Goal: Task Accomplishment & Management: Use online tool/utility

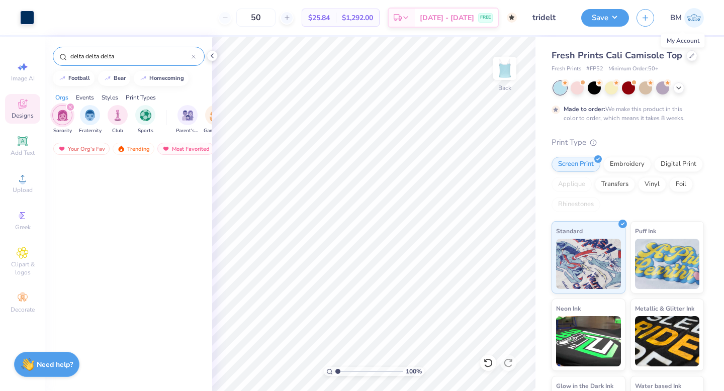
scroll to position [5408, 0]
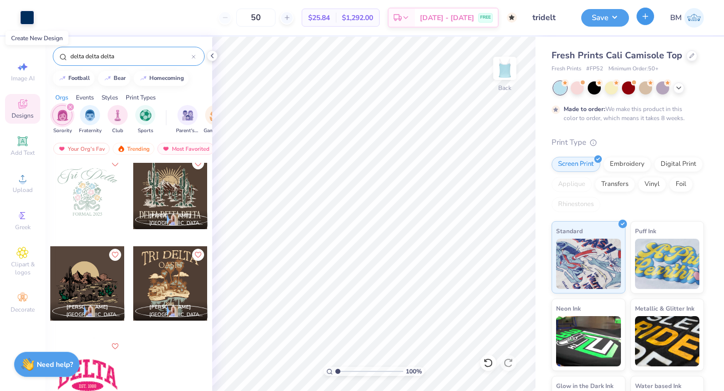
click at [647, 22] on button "button" at bounding box center [646, 17] width 18 height 18
click at [609, 20] on button "Save" at bounding box center [605, 17] width 48 height 18
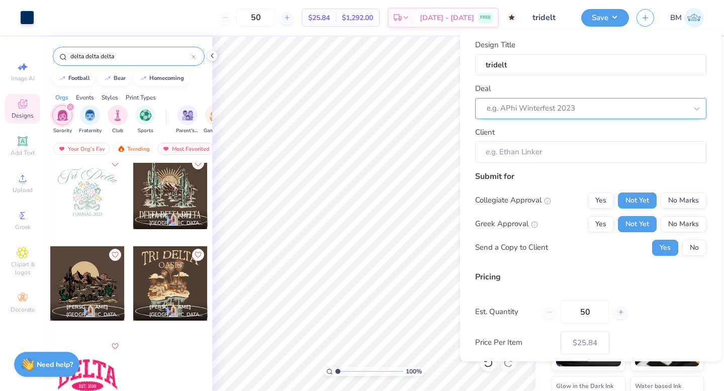
click at [571, 102] on div at bounding box center [587, 109] width 200 height 14
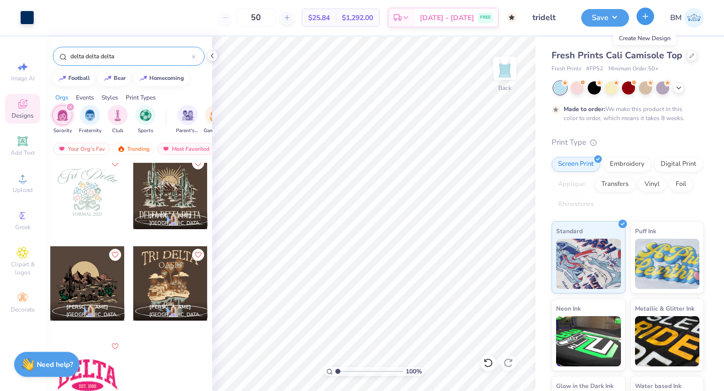
click at [649, 21] on button "button" at bounding box center [646, 17] width 18 height 18
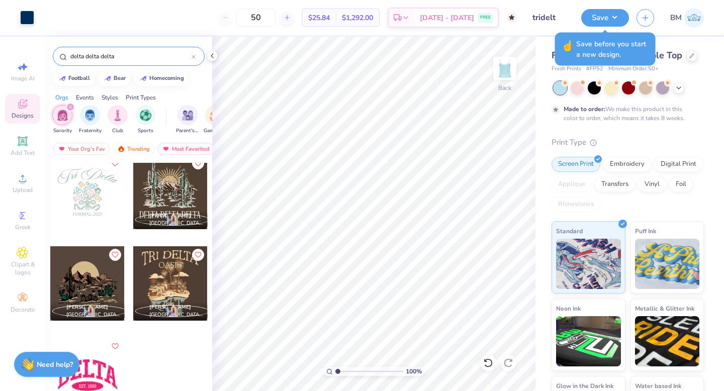
click at [701, 76] on div "Fresh Prints Cali Camisole Top Fresh Prints # FP52 Minimum Order: 50 + Made to …" at bounding box center [628, 249] width 152 height 400
click at [686, 53] on div at bounding box center [691, 54] width 11 height 11
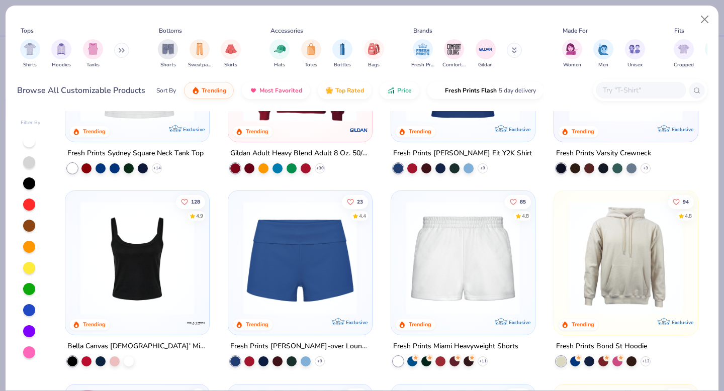
scroll to position [503, 0]
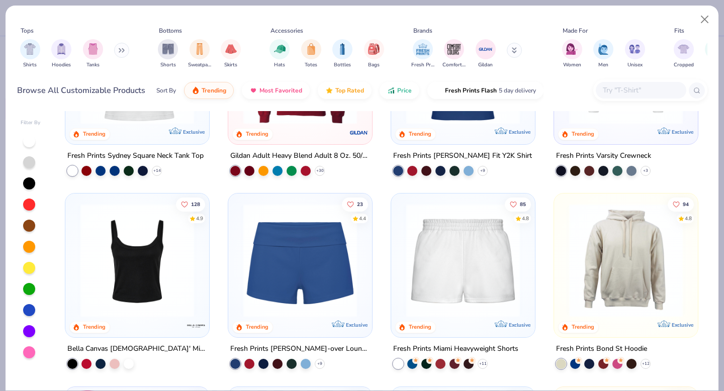
click at [620, 98] on div at bounding box center [641, 90] width 91 height 17
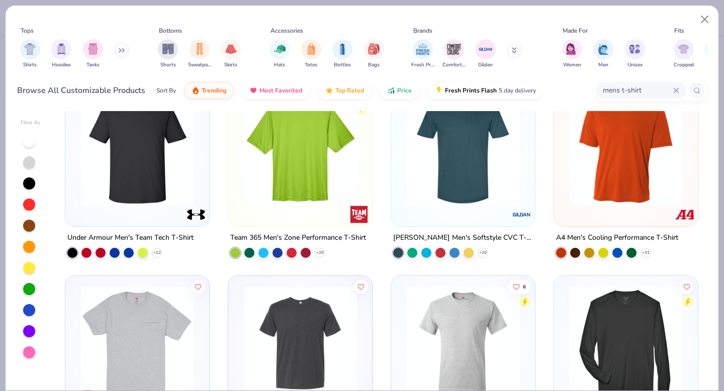
scroll to position [0, 0]
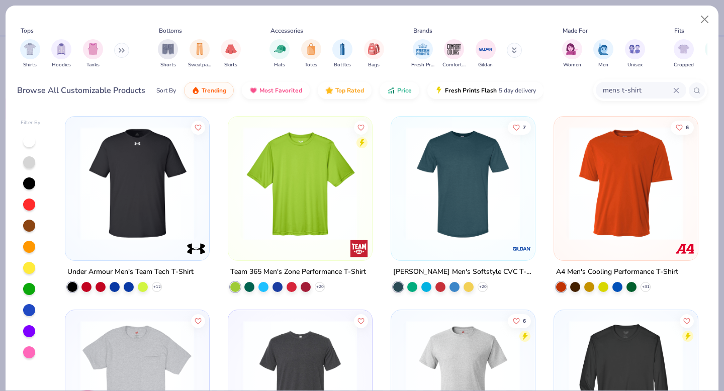
click at [621, 86] on input "mens t-shirt" at bounding box center [637, 90] width 71 height 12
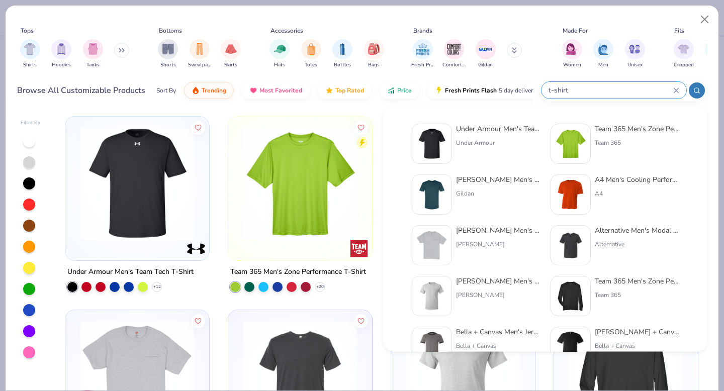
type input "t-shirt"
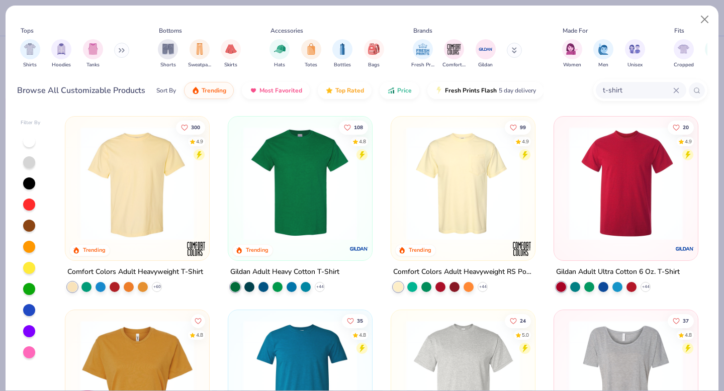
click at [460, 206] on img at bounding box center [463, 184] width 124 height 114
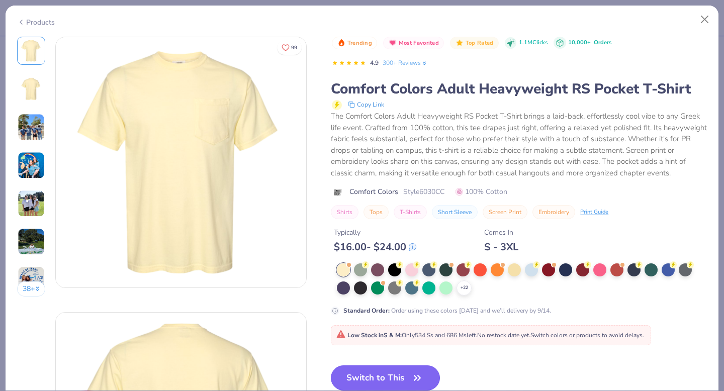
click at [371, 382] on button "Switch to This" at bounding box center [385, 378] width 109 height 25
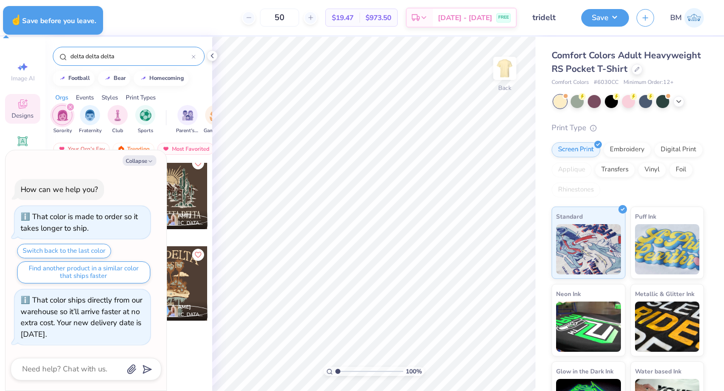
type textarea "x"
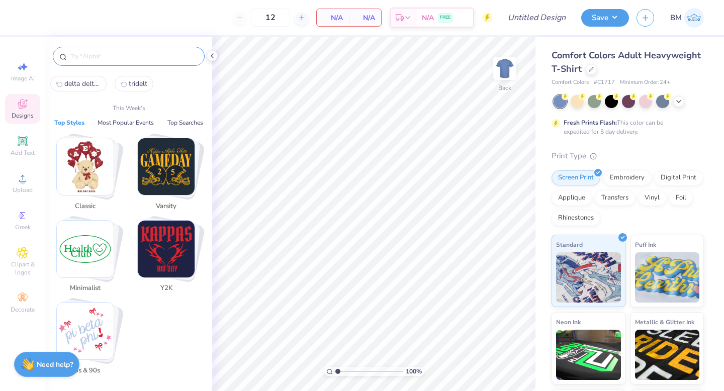
click at [99, 54] on input "text" at bounding box center [133, 56] width 129 height 10
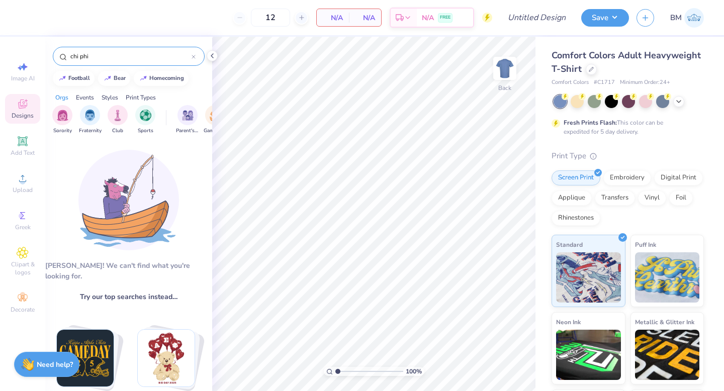
type input "chi phi"
click at [124, 58] on input "chi phi" at bounding box center [130, 56] width 122 height 10
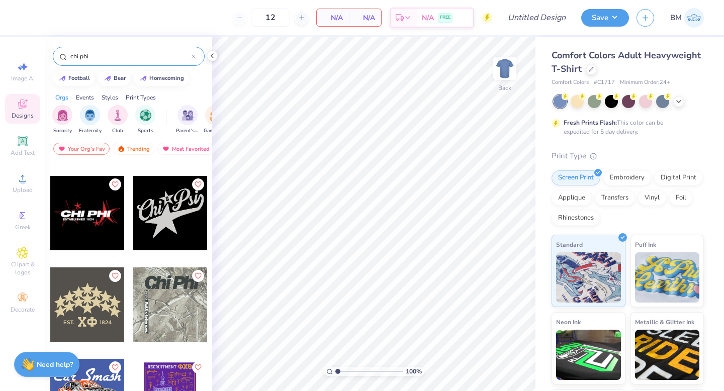
scroll to position [84, 0]
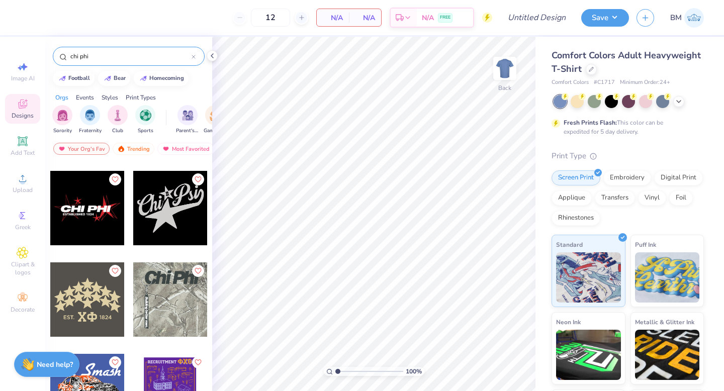
click at [165, 295] on div at bounding box center [170, 299] width 74 height 74
click at [595, 103] on div at bounding box center [594, 100] width 13 height 13
click at [675, 103] on icon at bounding box center [679, 101] width 8 height 8
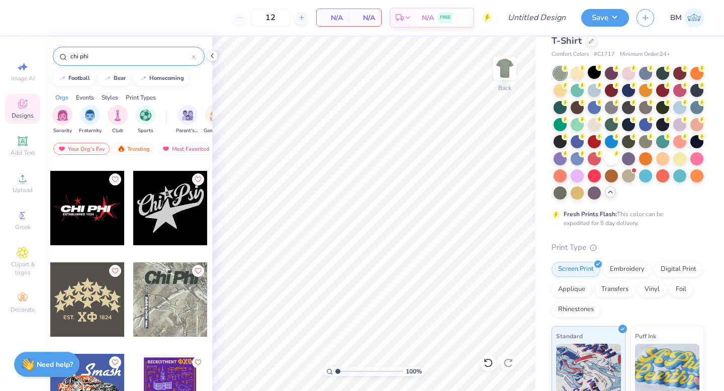
scroll to position [0, 0]
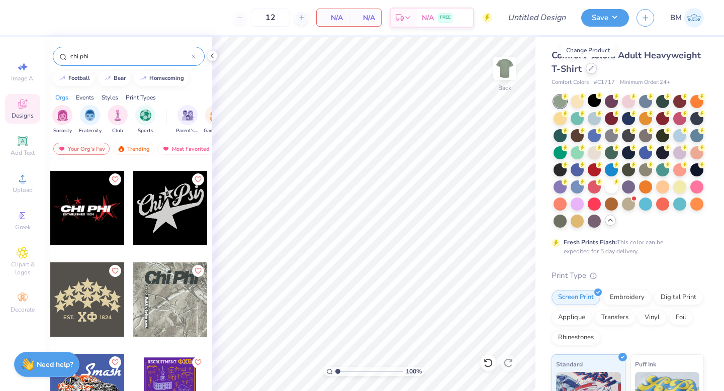
click at [592, 69] on div at bounding box center [591, 68] width 11 height 11
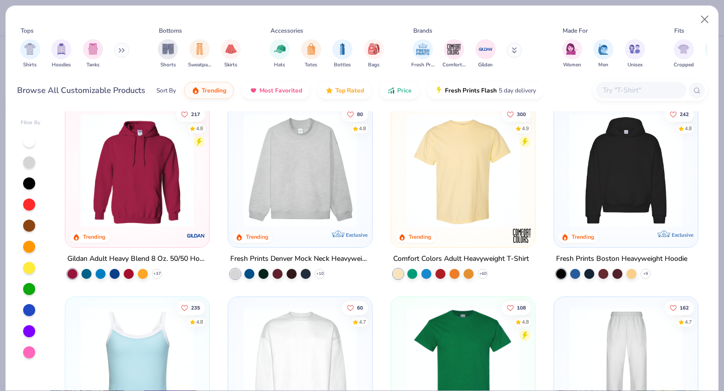
scroll to position [16, 0]
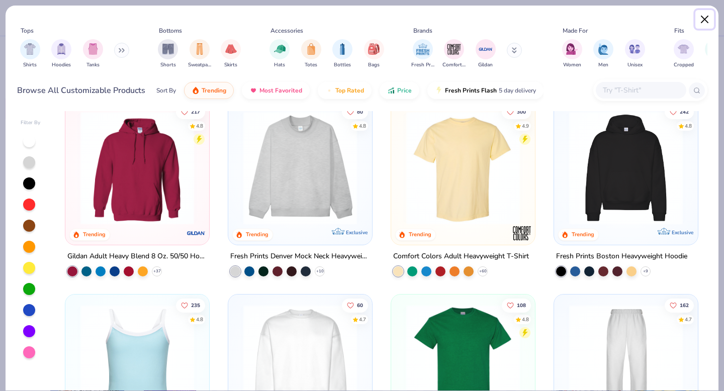
click at [706, 20] on button "Close" at bounding box center [704, 19] width 19 height 19
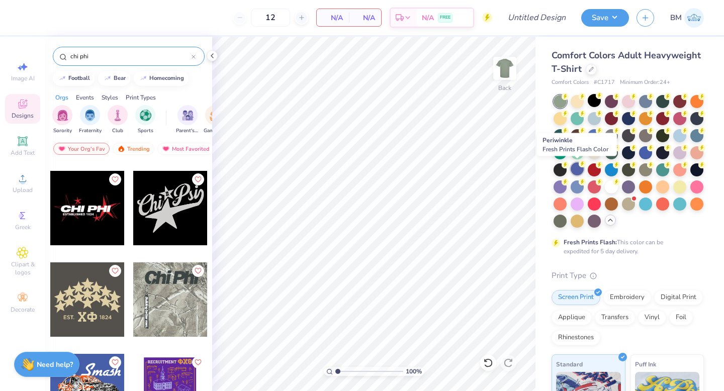
click at [579, 170] on div at bounding box center [577, 168] width 13 height 13
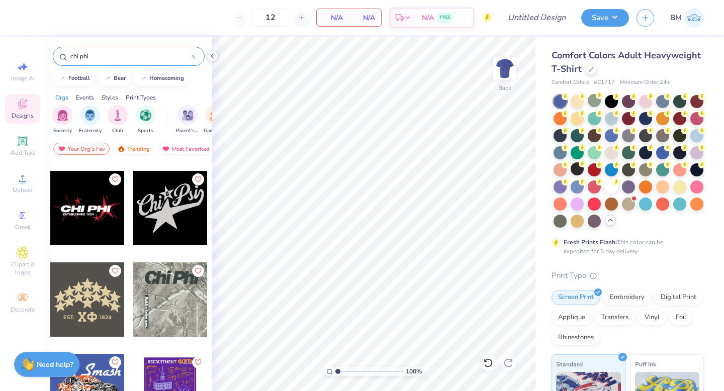
click at [107, 217] on div at bounding box center [87, 208] width 74 height 74
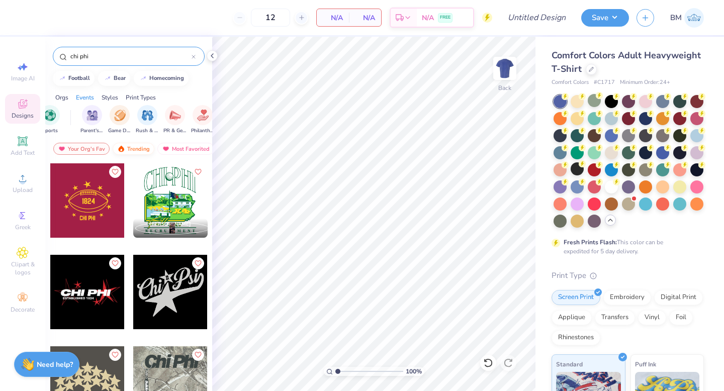
click at [144, 148] on div "Trending" at bounding box center [134, 149] width 42 height 12
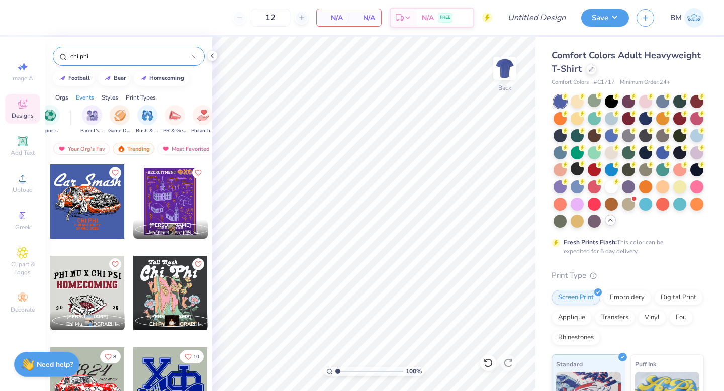
scroll to position [276, 0]
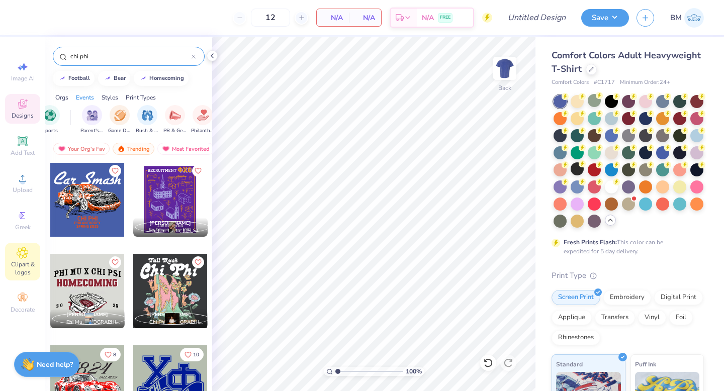
click at [20, 247] on icon at bounding box center [23, 253] width 12 height 12
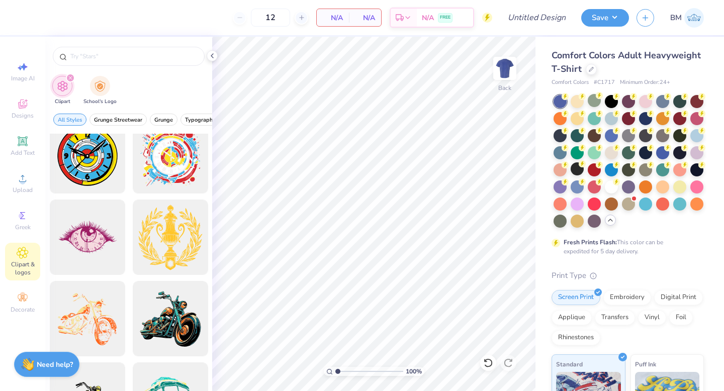
scroll to position [751, 0]
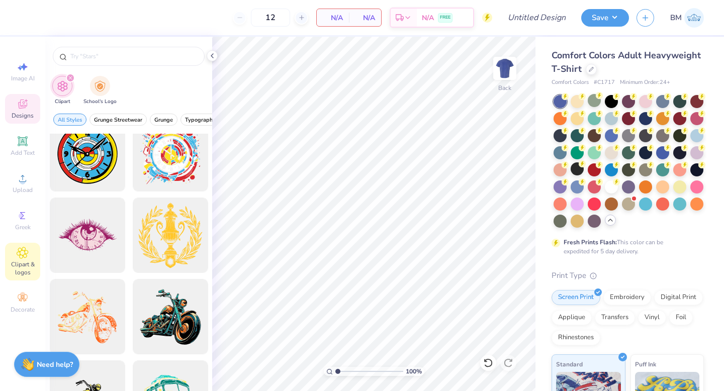
click at [22, 109] on icon at bounding box center [23, 104] width 12 height 12
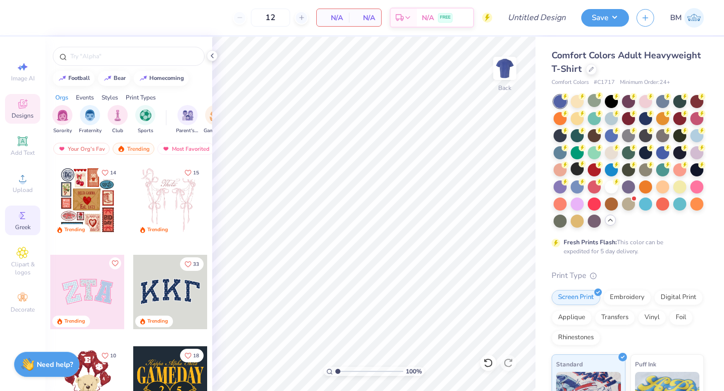
click at [24, 218] on icon at bounding box center [23, 216] width 12 height 12
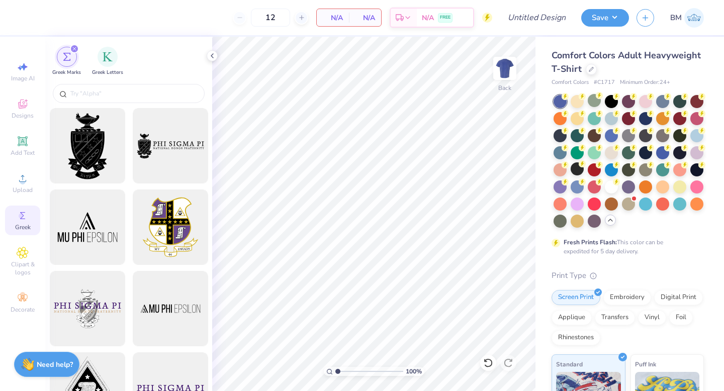
click at [102, 103] on div at bounding box center [128, 94] width 167 height 27
click at [100, 94] on input "text" at bounding box center [133, 94] width 129 height 10
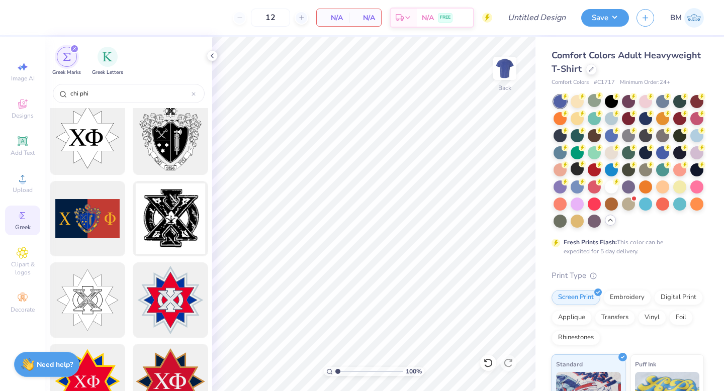
scroll to position [93, 0]
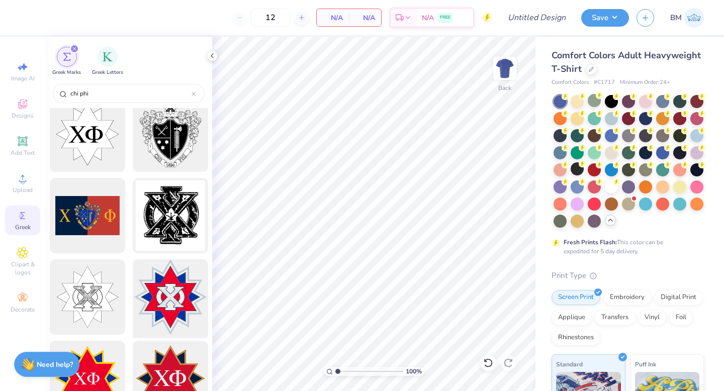
type input "chi phi"
click at [174, 313] on div at bounding box center [170, 297] width 83 height 83
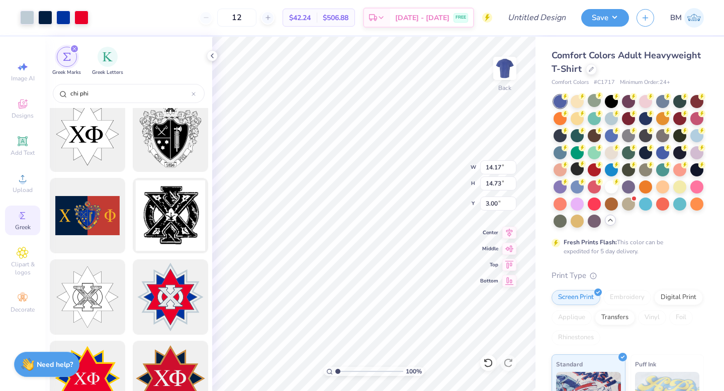
type input "6.80"
type input "7.07"
type input "2.70"
type input "5.27"
type input "5.48"
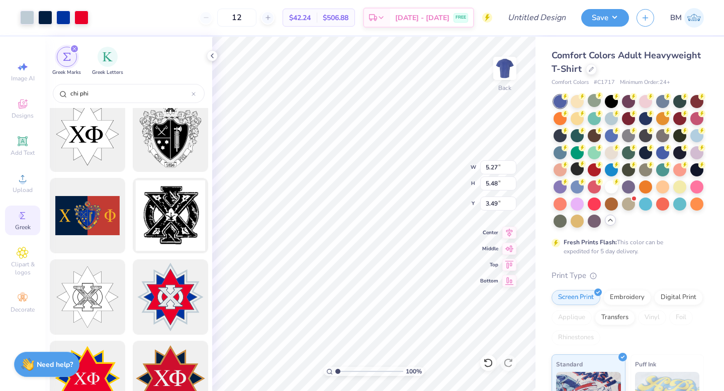
type input "3.00"
click at [23, 179] on circle at bounding box center [23, 182] width 6 height 6
click at [25, 142] on icon at bounding box center [23, 141] width 8 height 8
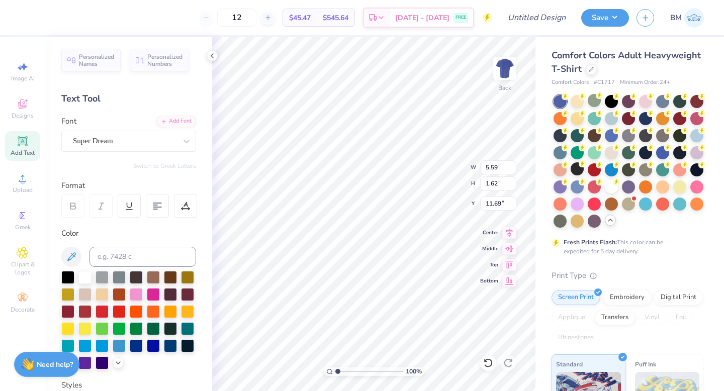
type textarea "T"
type textarea "f"
type textarea "FALL 2025"
type input "4.97"
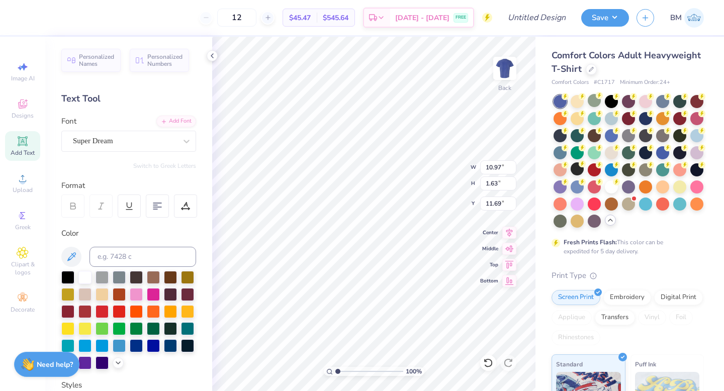
type input "0.74"
type input "8.48"
type input "5.27"
type input "5.48"
type input "3.00"
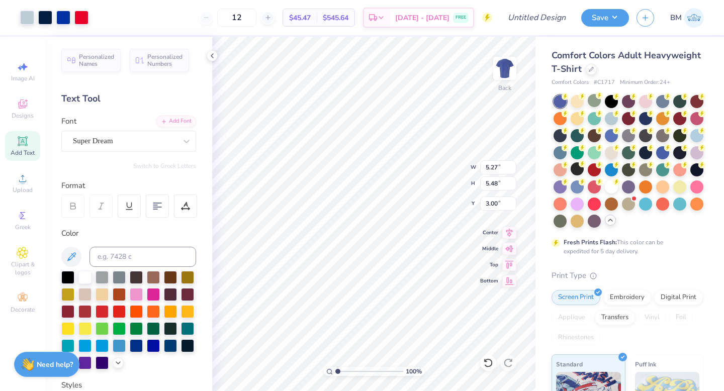
type input "3.56"
type input "3.70"
type input "4.78"
type input "3.56"
type input "3.70"
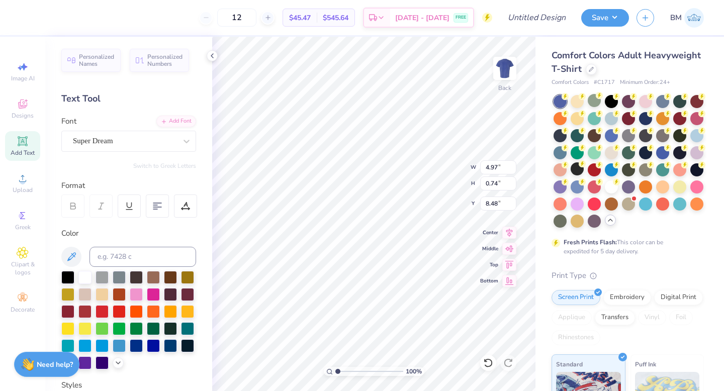
type input "4.78"
type input "4.97"
type input "0.74"
type input "8.48"
type input "3.56"
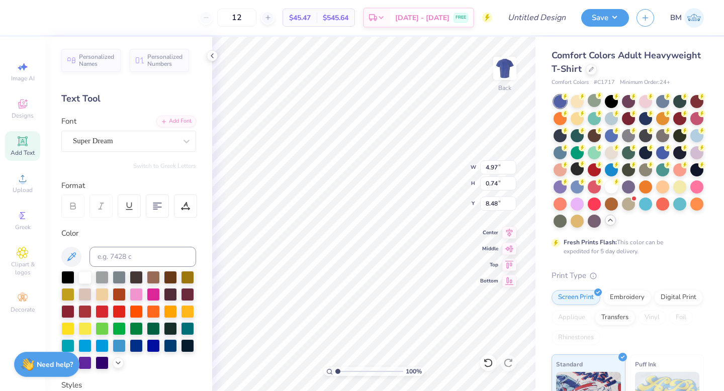
type input "3.70"
type input "4.78"
type input "3.98"
type input "4.14"
type input "4.34"
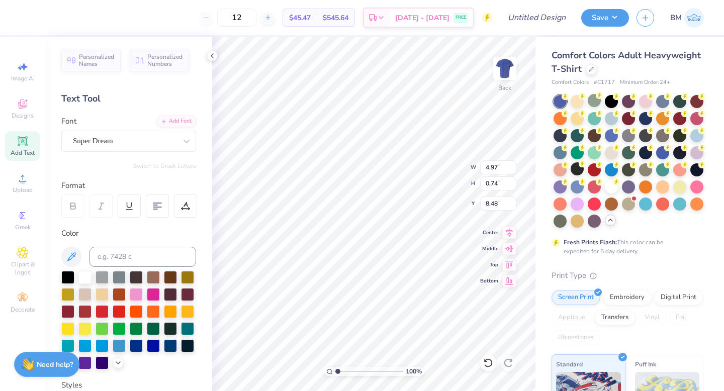
type input "3.95"
type input "0.59"
type input "8.63"
type input "3.93"
type input "8.06"
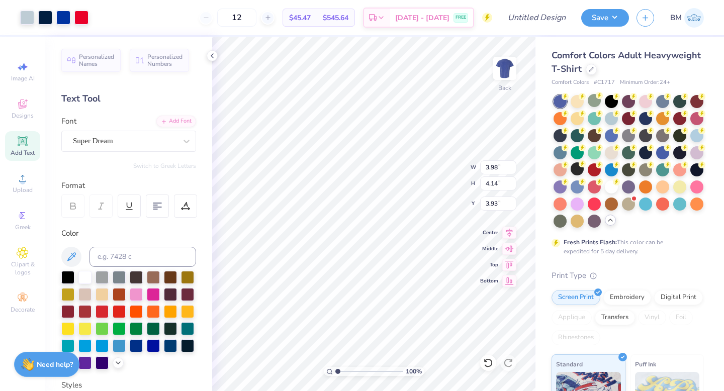
type input "3.95"
type input "0.59"
type input "8.06"
click at [590, 69] on icon at bounding box center [591, 68] width 4 height 4
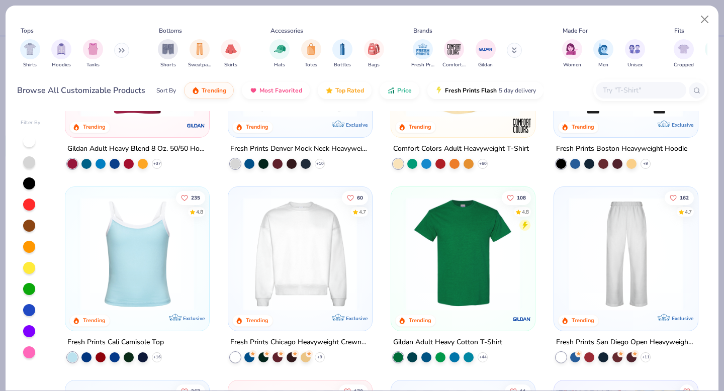
scroll to position [97, 0]
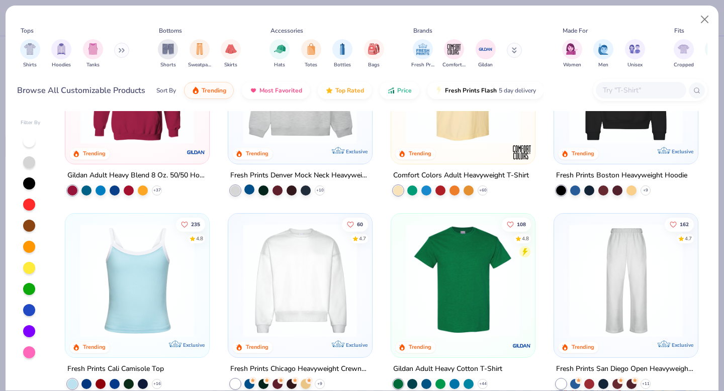
click at [250, 190] on div at bounding box center [249, 190] width 10 height 10
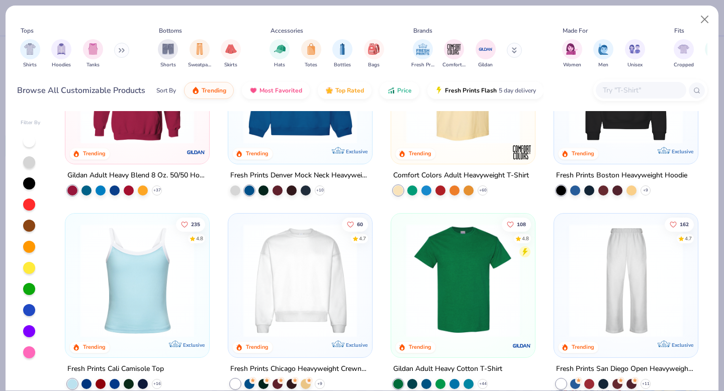
click at [280, 150] on div at bounding box center [300, 89] width 134 height 129
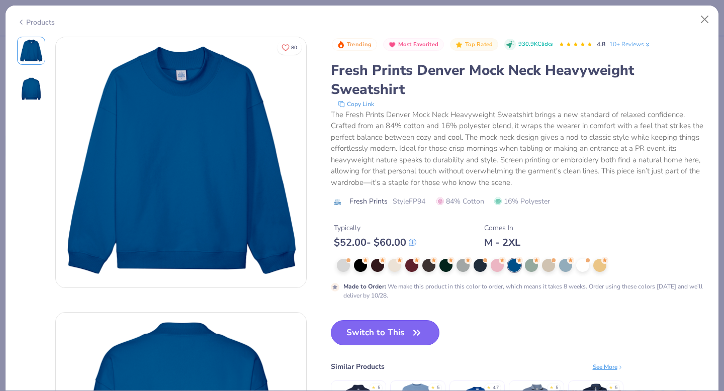
click at [380, 326] on button "Switch to This" at bounding box center [385, 332] width 109 height 25
type input "50"
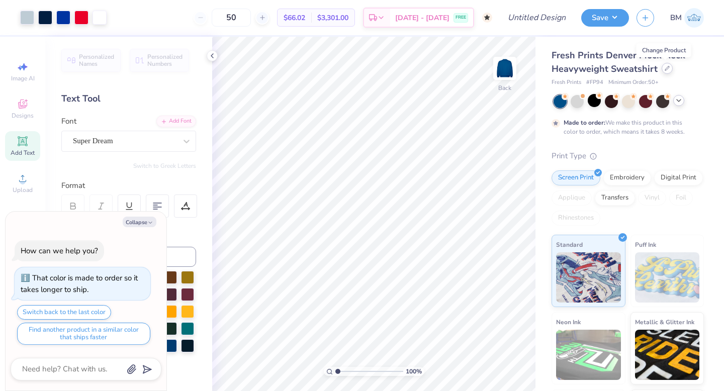
click at [665, 72] on div at bounding box center [667, 68] width 11 height 11
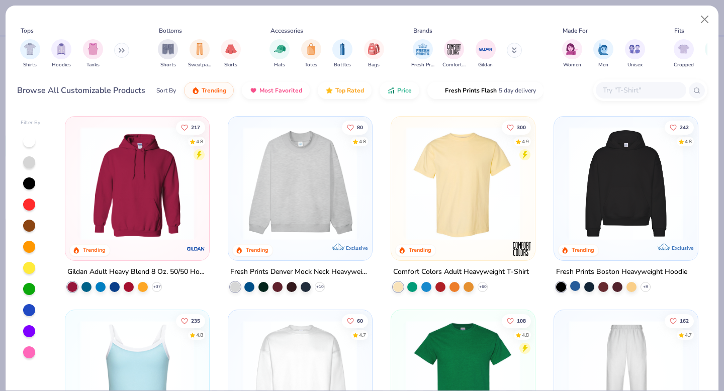
click at [574, 286] on div at bounding box center [575, 286] width 10 height 10
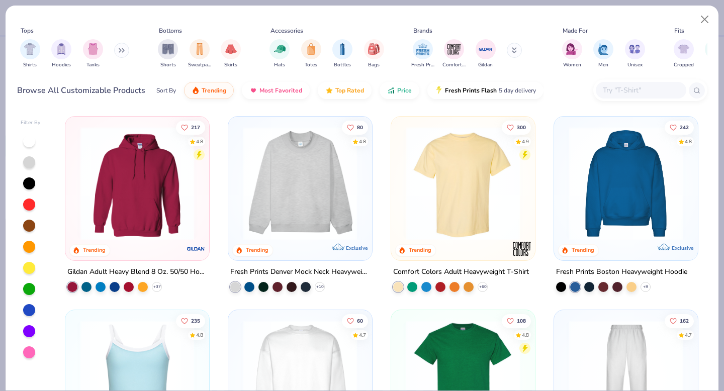
click at [636, 178] on img at bounding box center [626, 184] width 124 height 114
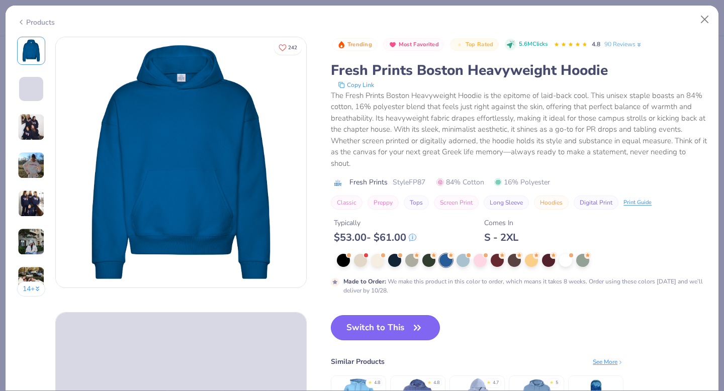
click at [386, 315] on button "Switch to This" at bounding box center [385, 327] width 109 height 25
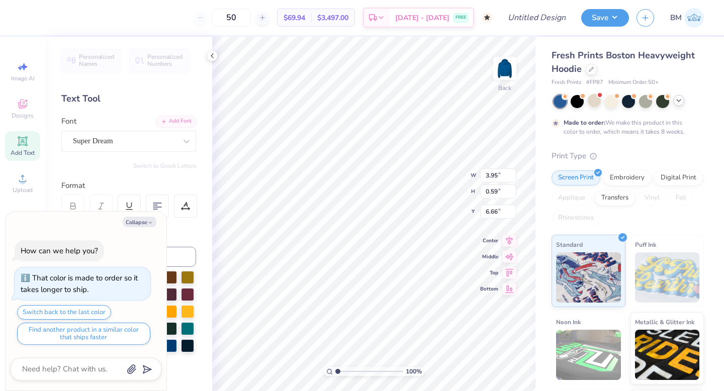
type textarea "x"
type input "7.19"
type textarea "x"
type input "3.98"
type input "4.14"
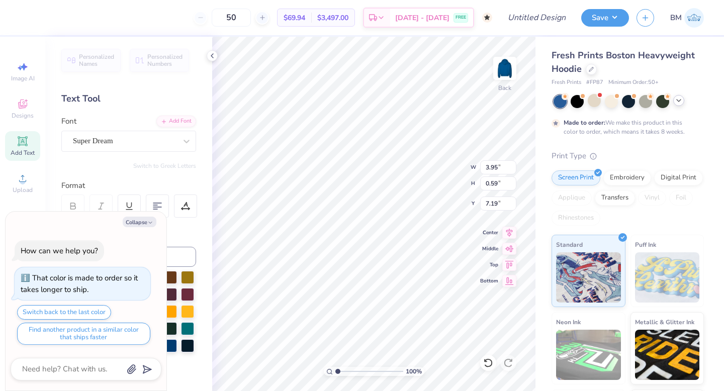
type input "2.52"
type textarea "x"
type input "4.31"
type input "4.48"
click at [594, 68] on icon at bounding box center [591, 68] width 5 height 5
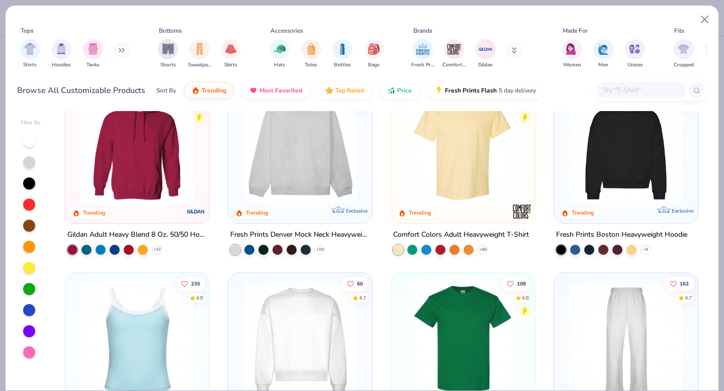
scroll to position [41, 0]
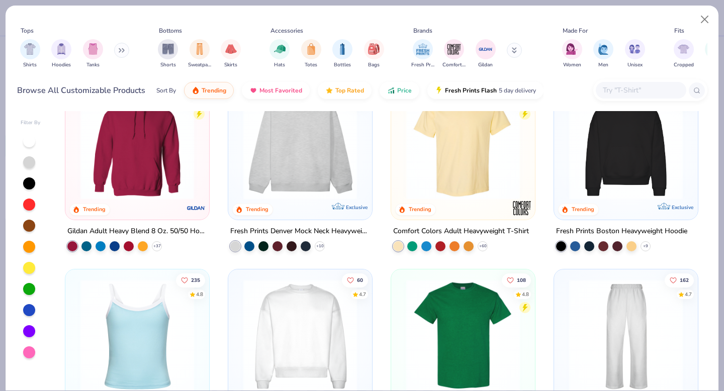
click at [428, 171] on img at bounding box center [463, 143] width 124 height 114
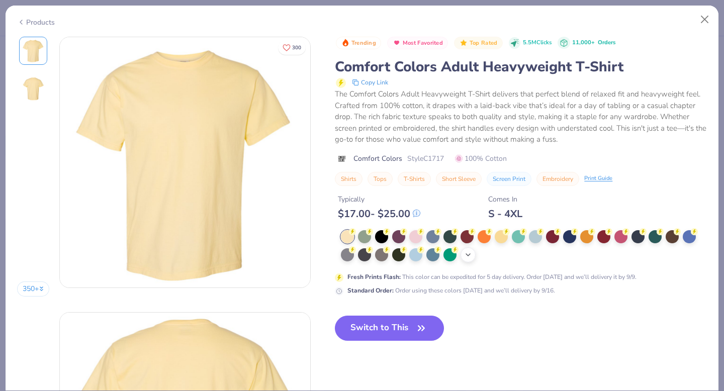
click at [466, 254] on polyline at bounding box center [468, 255] width 4 height 2
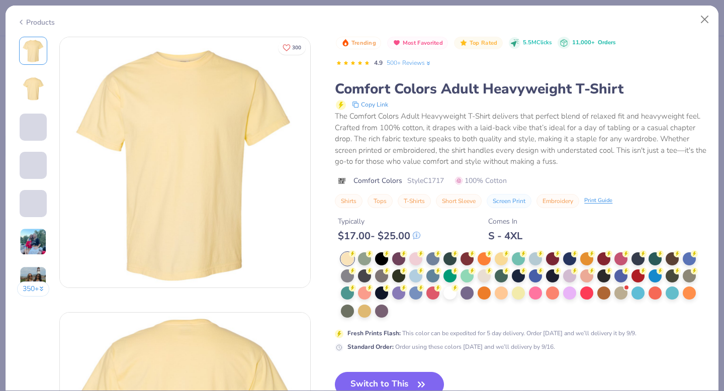
click at [401, 303] on div at bounding box center [524, 285] width 366 height 66
click at [399, 311] on div at bounding box center [524, 285] width 366 height 66
click at [392, 391] on div "Products 350 + 300 GO Gamma Phi Beta, [GEOGRAPHIC_DATA][US_STATE], [US_STATE][G…" at bounding box center [362, 198] width 714 height 386
click at [397, 312] on div at bounding box center [524, 285] width 366 height 66
click at [446, 298] on div at bounding box center [524, 285] width 366 height 66
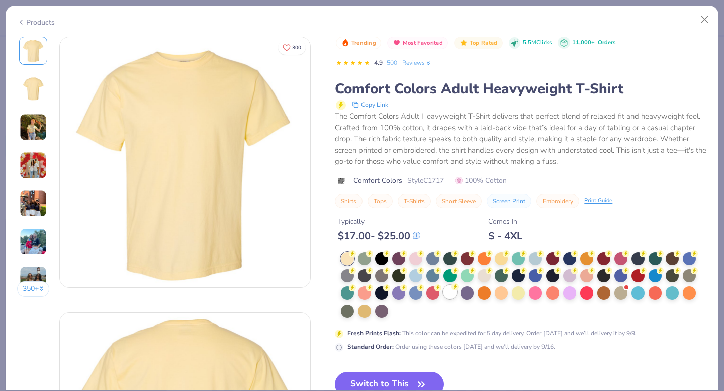
click at [447, 296] on div at bounding box center [450, 292] width 13 height 13
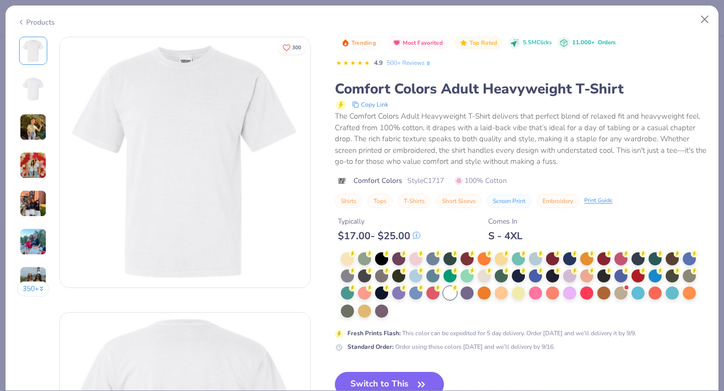
click at [395, 309] on div at bounding box center [524, 285] width 366 height 66
click at [401, 387] on button "Switch to This" at bounding box center [389, 384] width 109 height 25
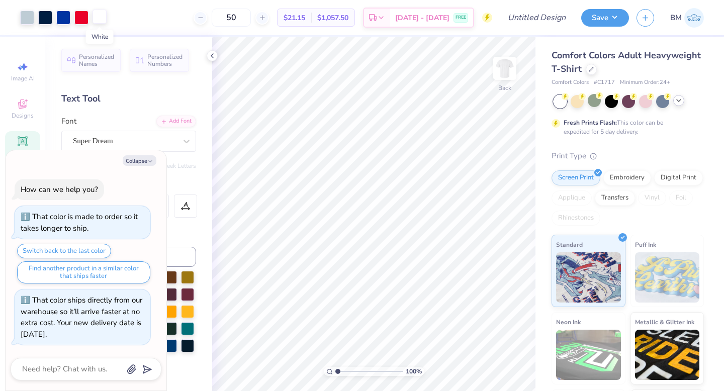
click at [98, 14] on div at bounding box center [100, 17] width 14 height 14
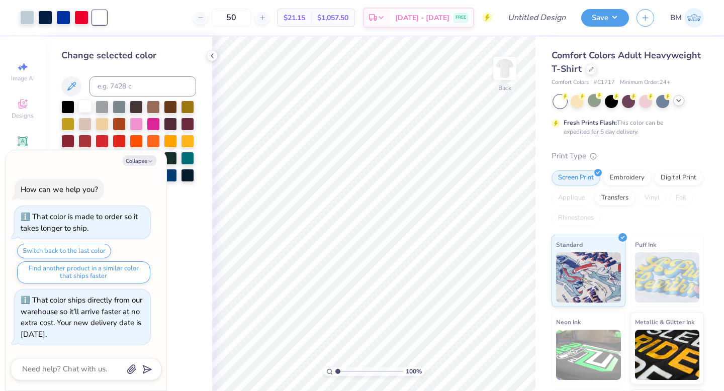
click at [84, 106] on div at bounding box center [84, 106] width 13 height 13
click at [678, 103] on icon at bounding box center [679, 101] width 8 height 8
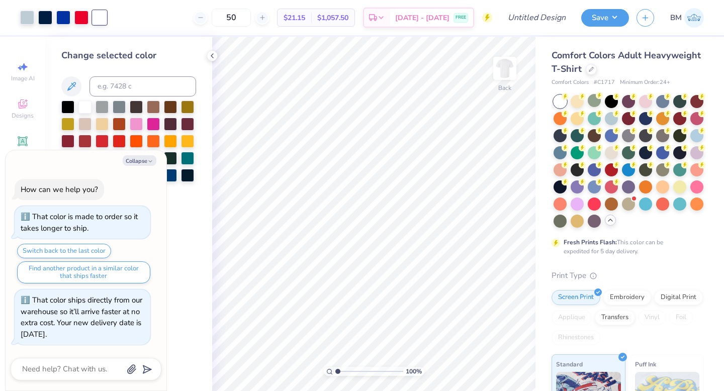
click at [610, 222] on icon at bounding box center [610, 220] width 8 height 8
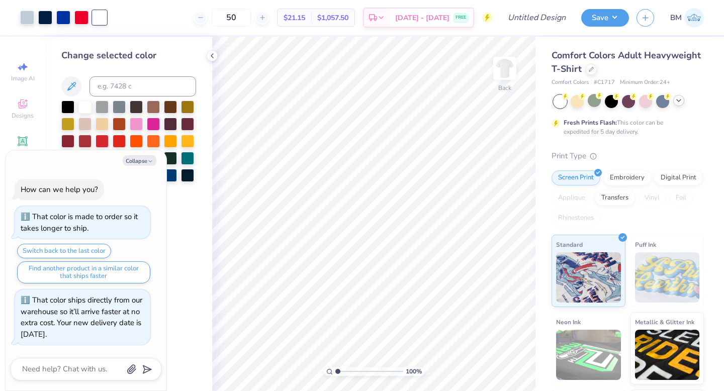
click at [683, 95] on div at bounding box center [629, 101] width 150 height 13
click at [682, 98] on icon at bounding box center [679, 101] width 8 height 8
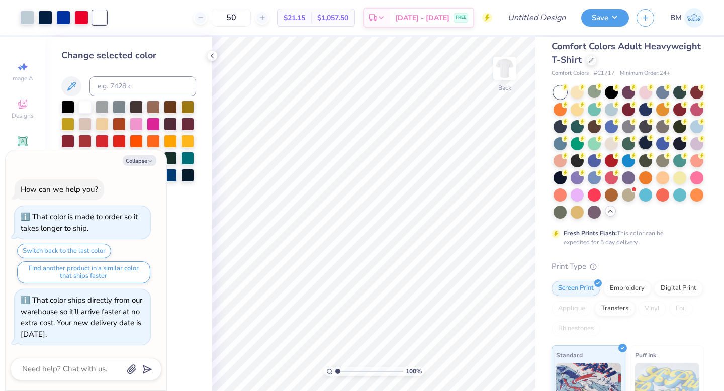
scroll to position [18, 0]
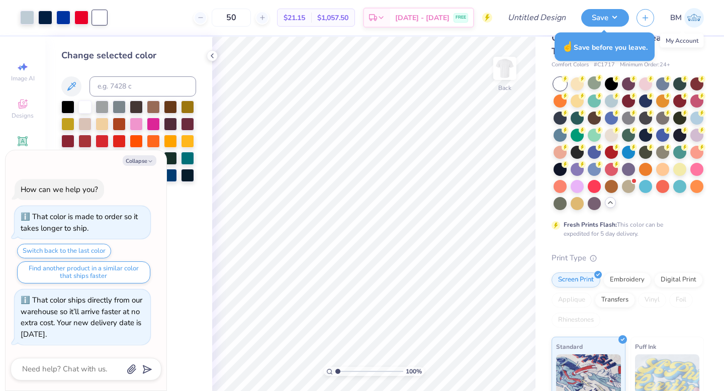
click at [690, 20] on img at bounding box center [694, 18] width 20 height 20
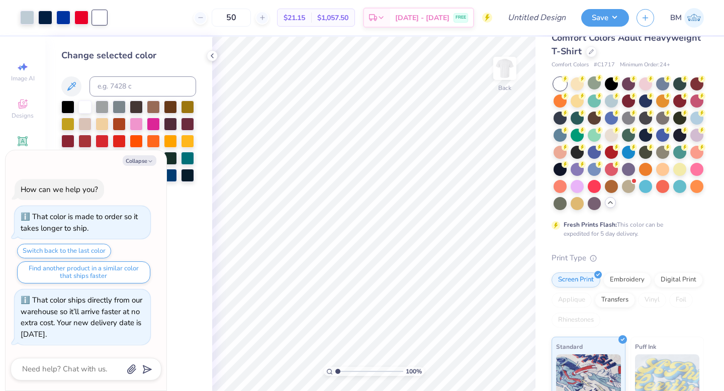
click at [689, 26] on img at bounding box center [694, 18] width 20 height 20
click at [666, 53] on div "Comfort Colors Adult Heavyweight T-Shirt" at bounding box center [628, 44] width 152 height 27
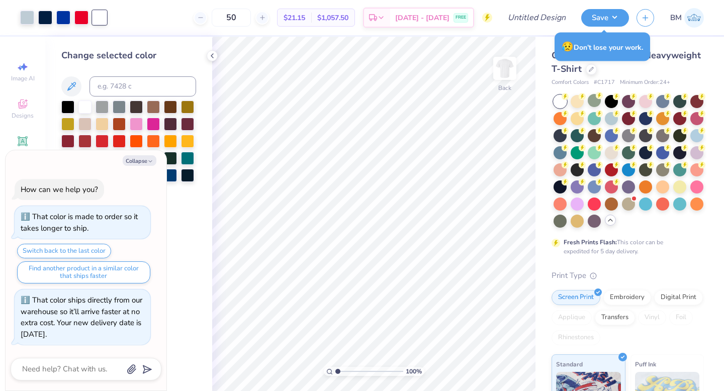
click at [675, 61] on div "Comfort Colors Adult Heavyweight T-Shirt" at bounding box center [628, 62] width 152 height 27
click at [589, 69] on icon at bounding box center [591, 68] width 5 height 5
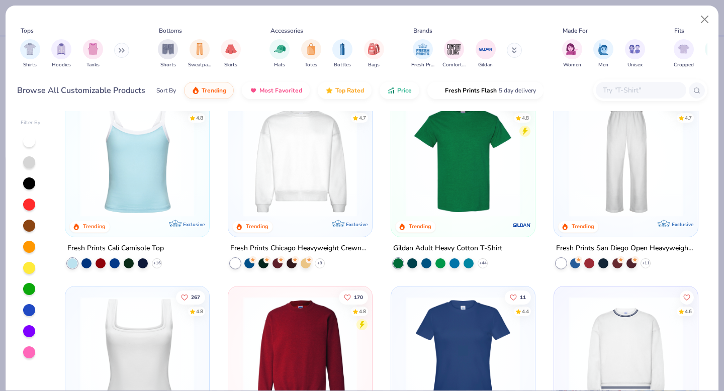
scroll to position [218, 0]
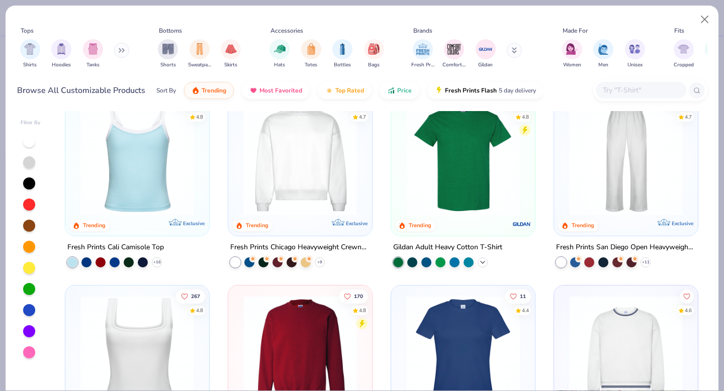
click at [482, 259] on icon at bounding box center [483, 262] width 8 height 8
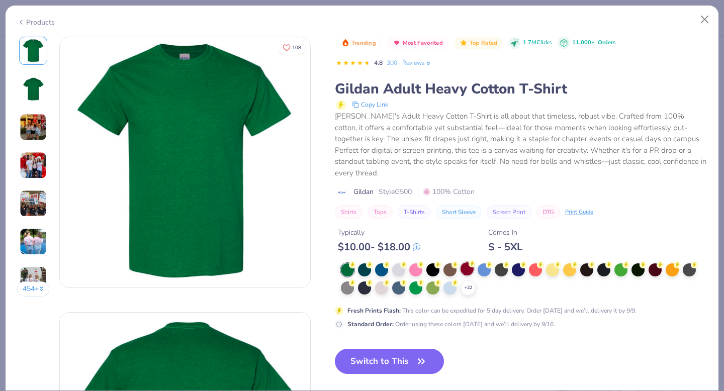
click at [467, 262] on div at bounding box center [467, 268] width 13 height 13
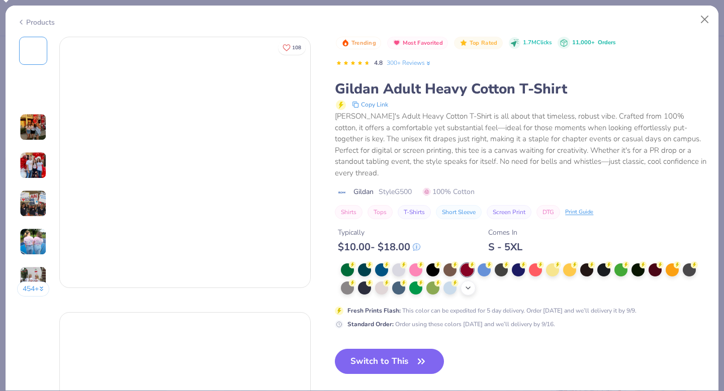
click at [468, 284] on icon at bounding box center [468, 288] width 8 height 8
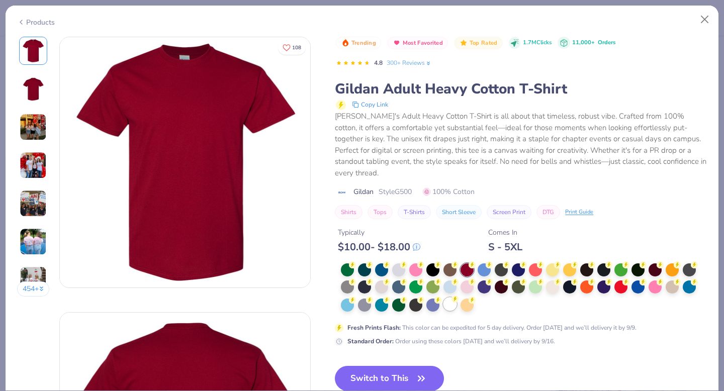
click at [451, 298] on div at bounding box center [450, 304] width 13 height 13
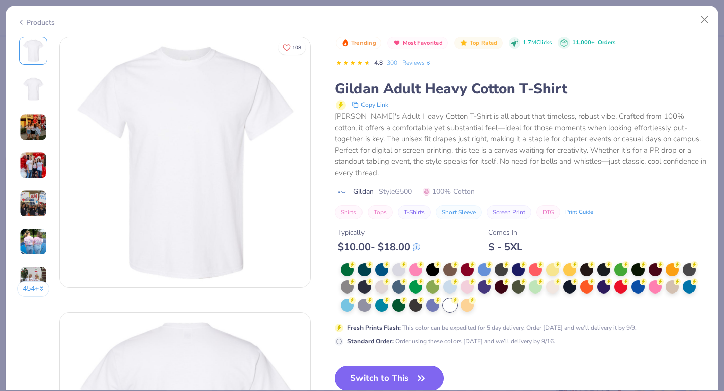
click at [357, 367] on button "Switch to This" at bounding box center [389, 378] width 109 height 25
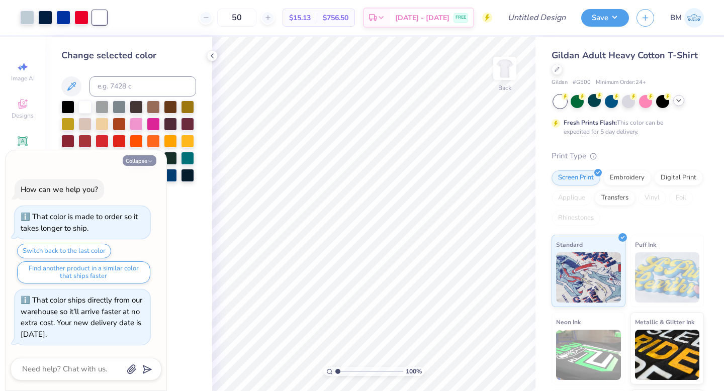
click at [143, 161] on button "Collapse" at bounding box center [140, 160] width 34 height 11
type textarea "x"
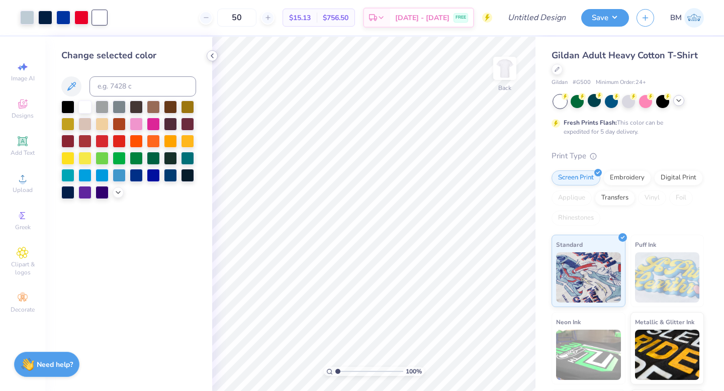
click at [212, 53] on icon at bounding box center [212, 56] width 8 height 8
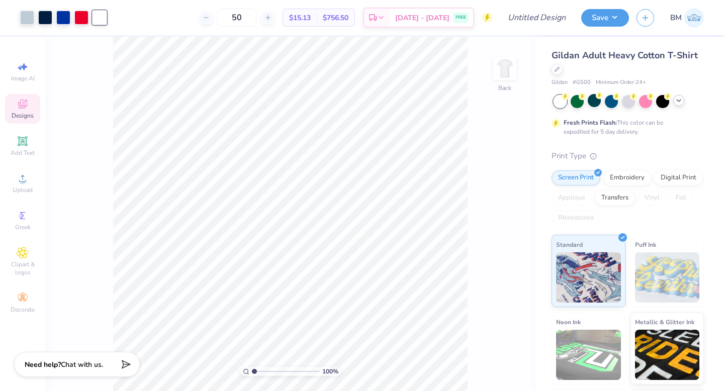
click at [24, 116] on span "Designs" at bounding box center [23, 116] width 22 height 8
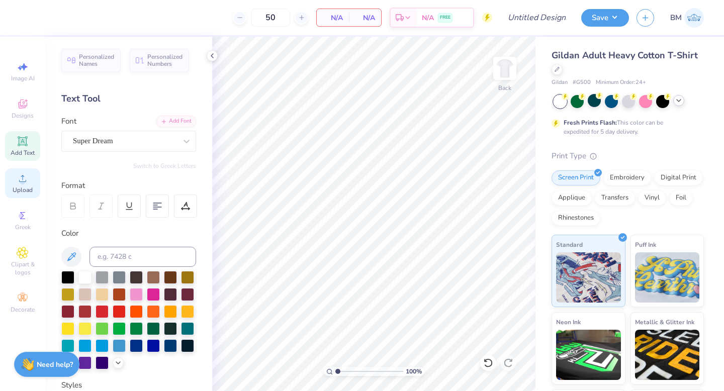
click at [22, 181] on circle at bounding box center [23, 182] width 6 height 6
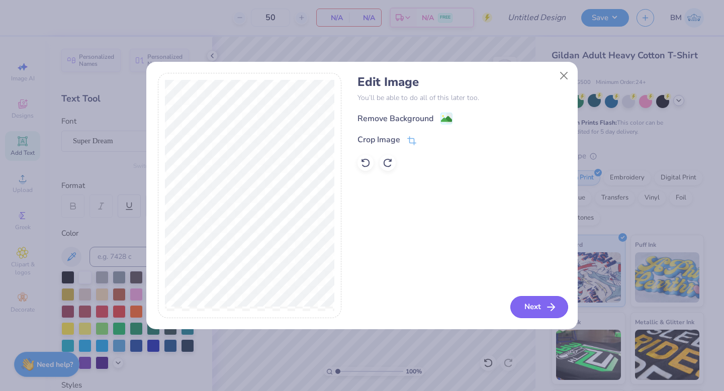
click at [544, 310] on button "Next" at bounding box center [539, 307] width 58 height 22
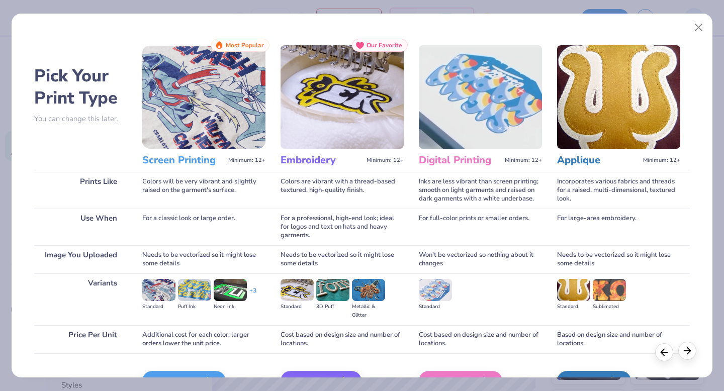
click at [690, 350] on polyline at bounding box center [688, 350] width 3 height 7
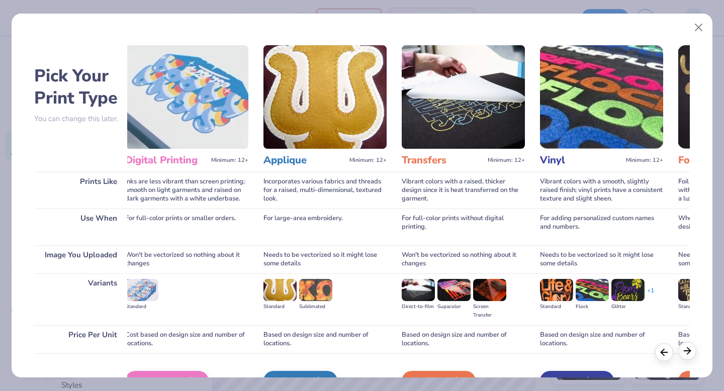
click at [690, 350] on polyline at bounding box center [688, 350] width 3 height 7
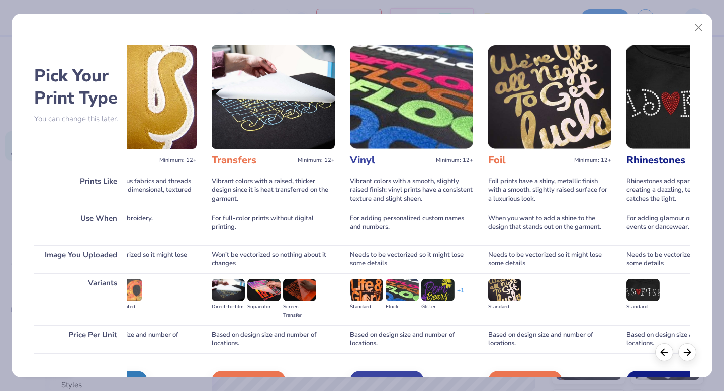
scroll to position [0, 558]
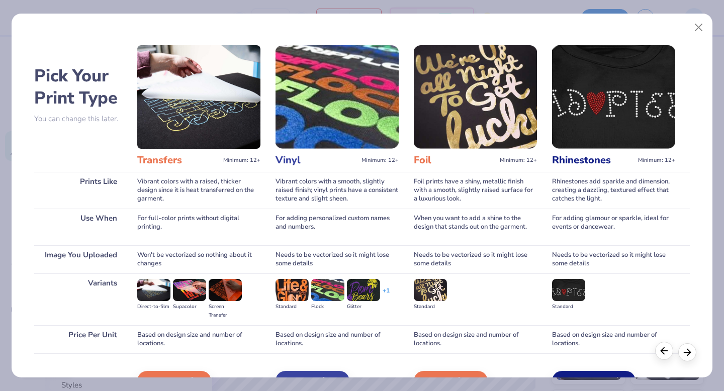
click at [663, 354] on icon at bounding box center [664, 350] width 11 height 11
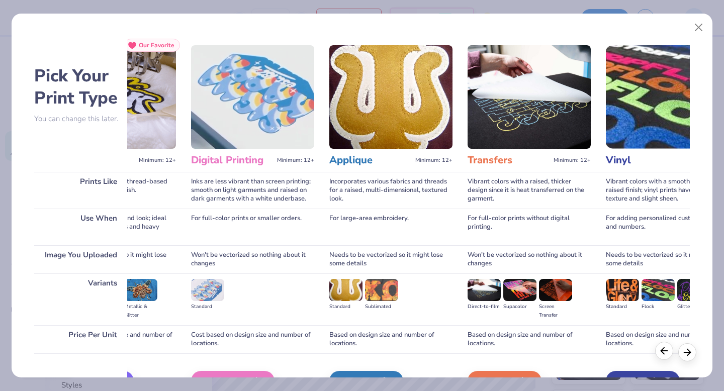
click at [663, 354] on icon at bounding box center [664, 350] width 11 height 11
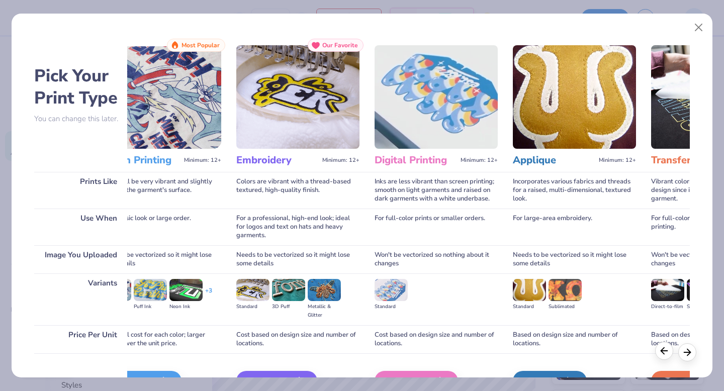
scroll to position [0, 0]
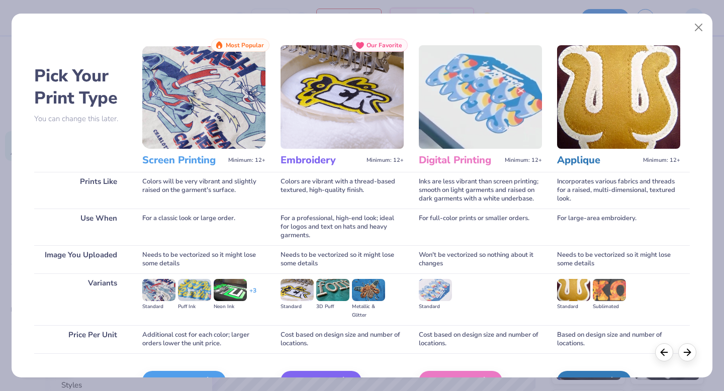
click at [213, 132] on img at bounding box center [203, 97] width 123 height 104
click at [192, 164] on h3 "Screen Printing" at bounding box center [183, 160] width 82 height 13
click at [188, 159] on h3 "Screen Printing" at bounding box center [183, 160] width 82 height 13
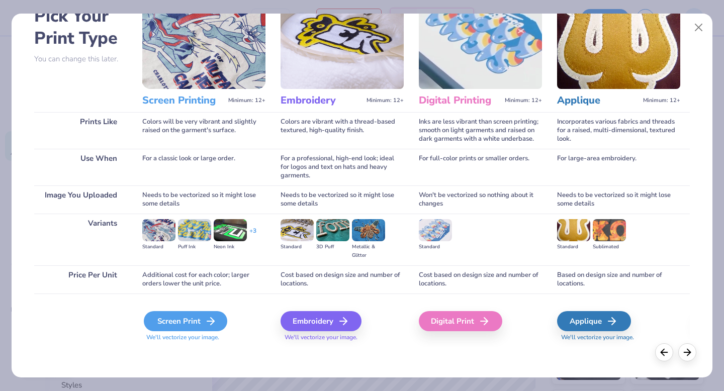
click at [189, 319] on div "Screen Print" at bounding box center [185, 321] width 83 height 20
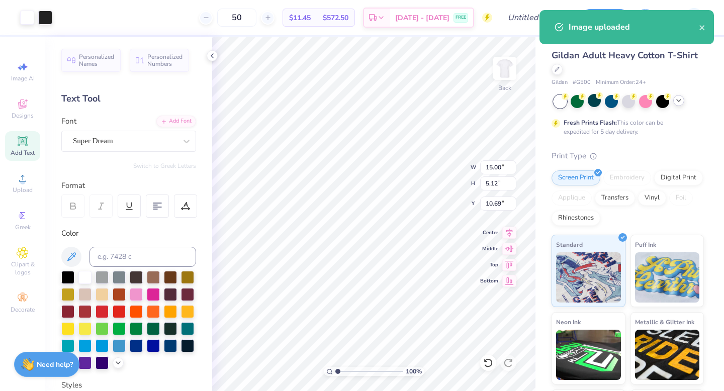
type input "8.48"
type input "2.90"
type input "12.91"
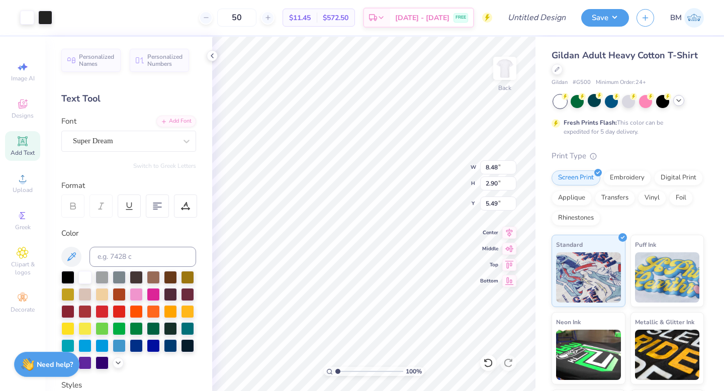
type input "5.49"
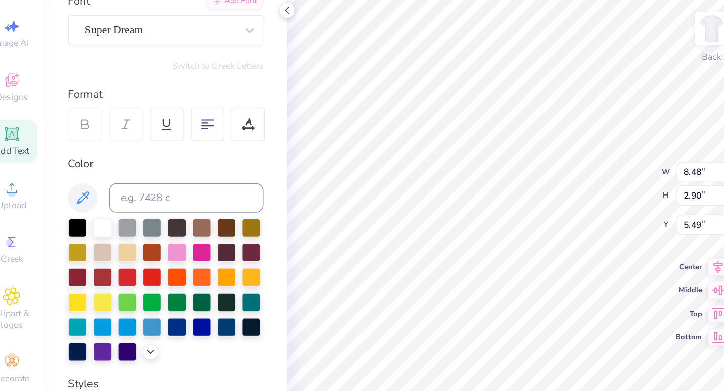
scroll to position [114, 0]
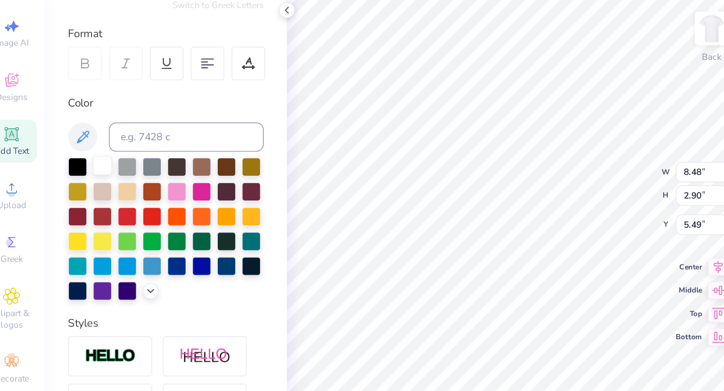
click at [85, 163] on div at bounding box center [84, 162] width 13 height 13
type input "5.18"
type input "5.88"
type input "7.42"
type input "2.54"
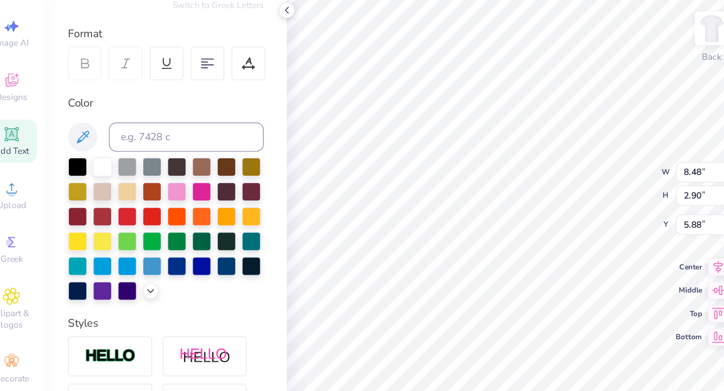
type input "6.24"
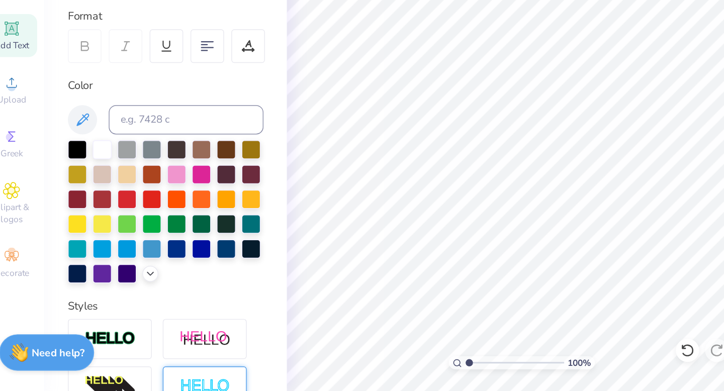
scroll to position [55, 0]
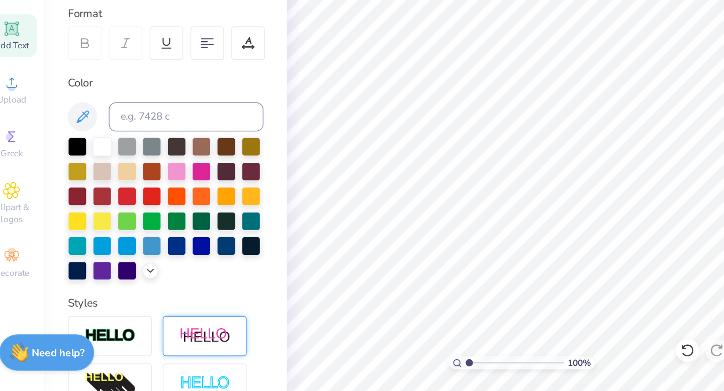
click at [151, 356] on img at bounding box center [155, 353] width 35 height 13
click at [174, 311] on div at bounding box center [128, 265] width 135 height 99
click at [182, 339] on line at bounding box center [183, 340] width 3 height 3
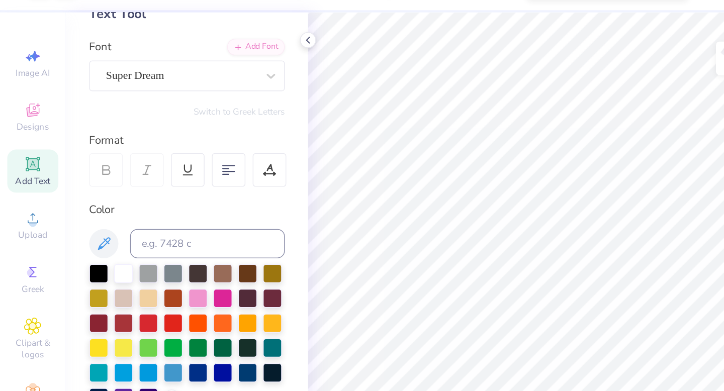
scroll to position [62, 0]
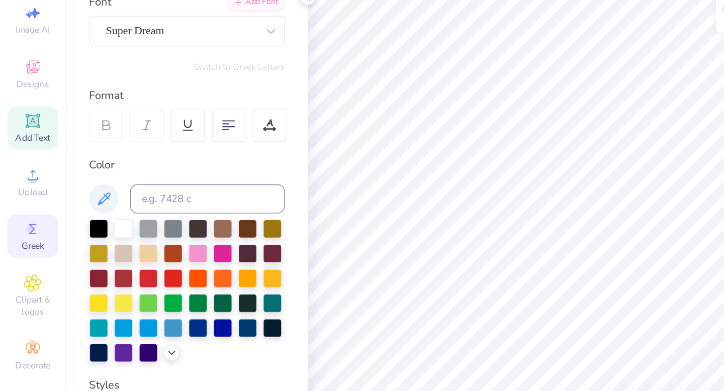
click at [21, 224] on span "Greek" at bounding box center [23, 227] width 16 height 8
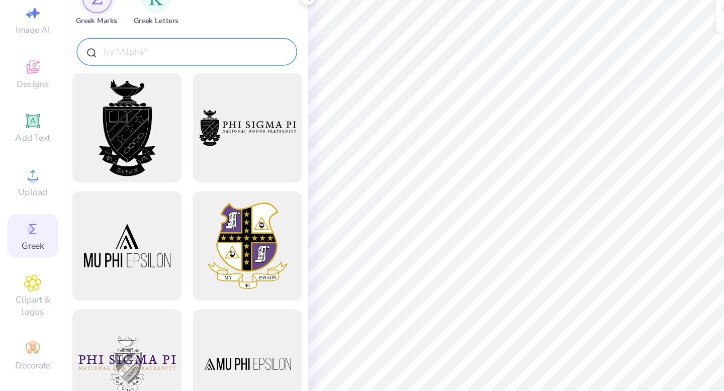
click at [109, 96] on input "text" at bounding box center [133, 94] width 129 height 10
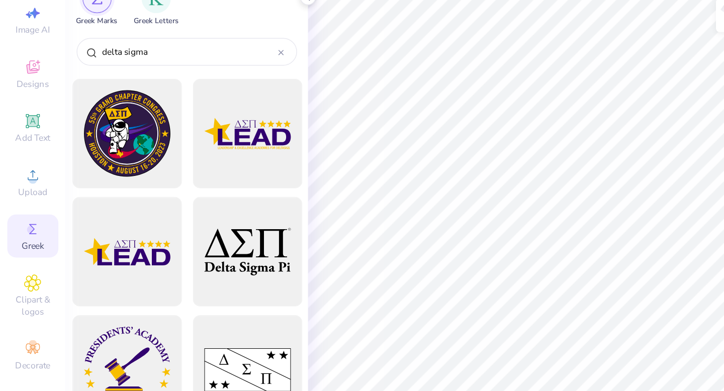
scroll to position [320, 0]
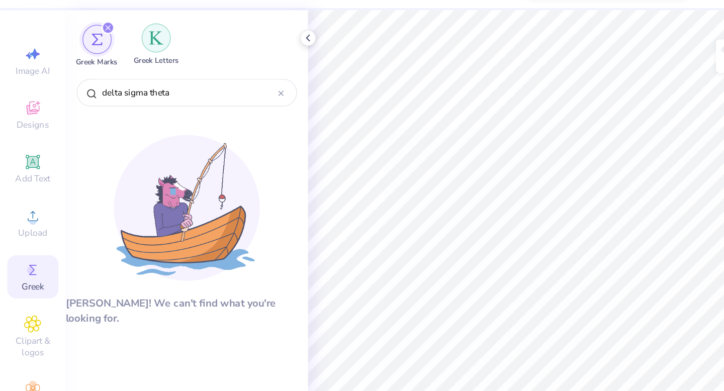
type input "delta sigma theta"
click at [107, 57] on img "filter for Greek Letters" at bounding box center [108, 56] width 10 height 10
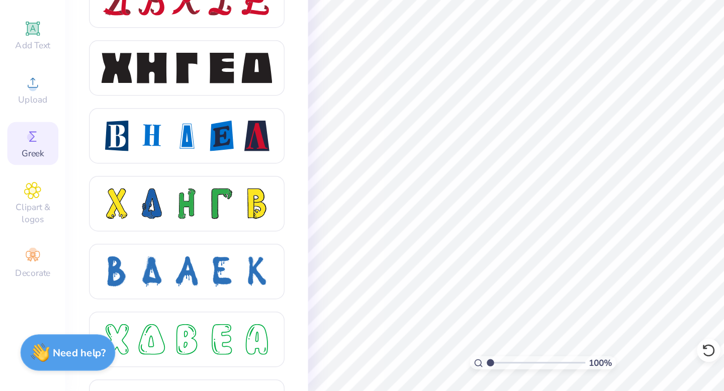
scroll to position [1208, 0]
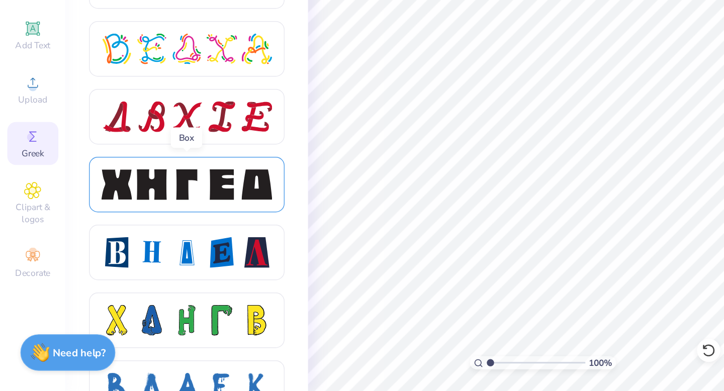
click at [139, 246] on div at bounding box center [129, 248] width 118 height 21
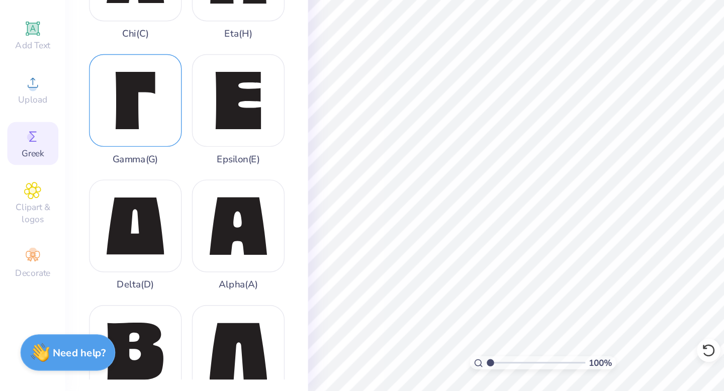
scroll to position [0, 0]
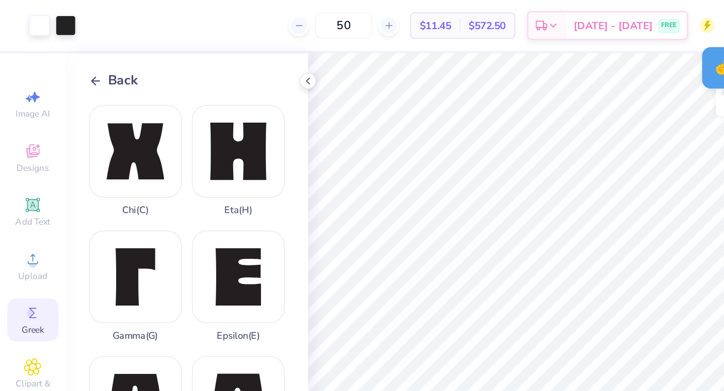
click at [78, 54] on span "Back" at bounding box center [84, 56] width 21 height 14
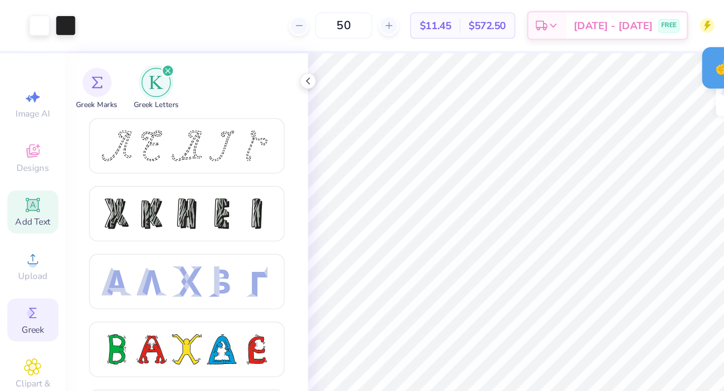
click at [25, 140] on icon at bounding box center [23, 141] width 8 height 8
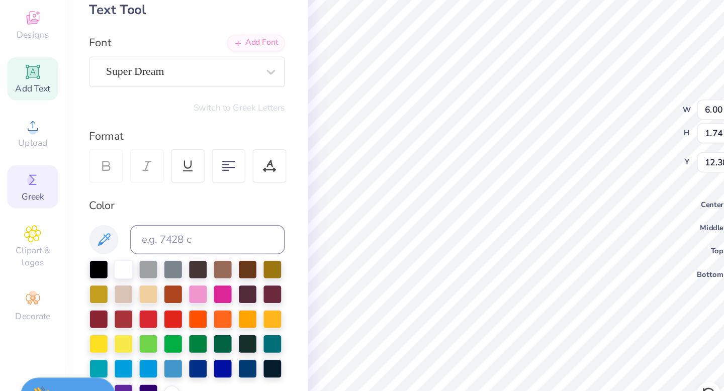
click at [27, 223] on span "Greek" at bounding box center [23, 227] width 16 height 8
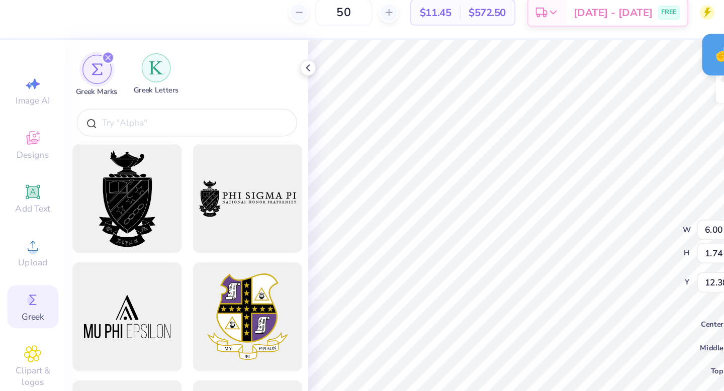
click at [113, 64] on div "filter for Greek Letters" at bounding box center [108, 56] width 20 height 20
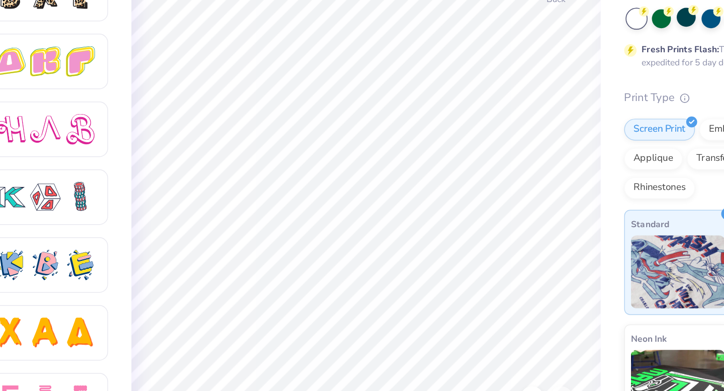
scroll to position [1, 0]
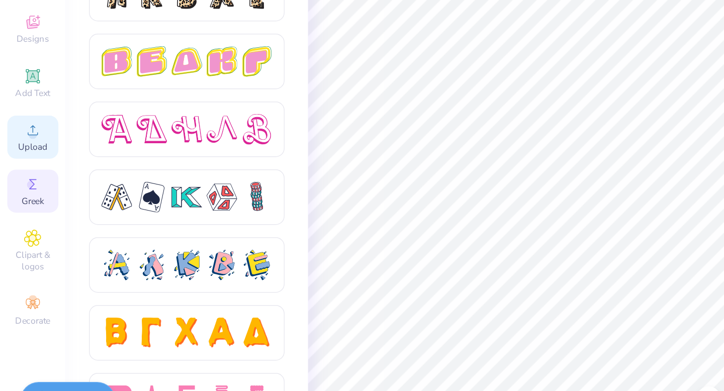
click at [10, 187] on div "Upload" at bounding box center [22, 183] width 35 height 30
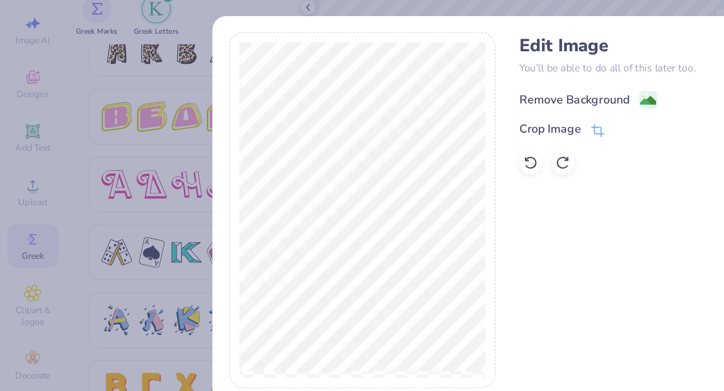
click at [449, 117] on image at bounding box center [446, 120] width 11 height 11
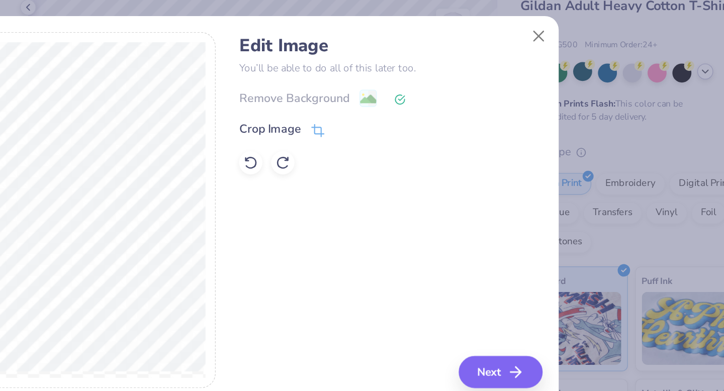
scroll to position [0, 0]
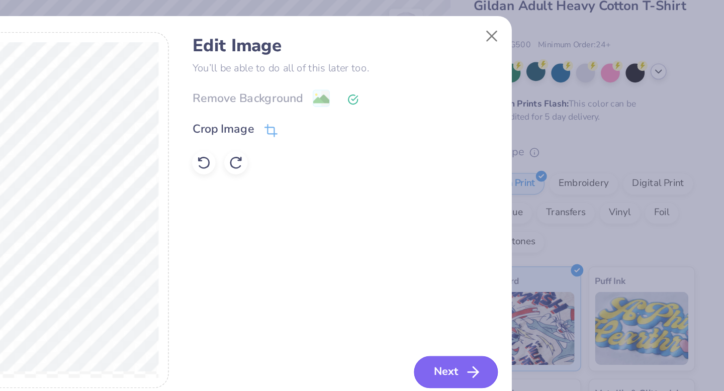
click at [534, 302] on button "Next" at bounding box center [539, 307] width 58 height 22
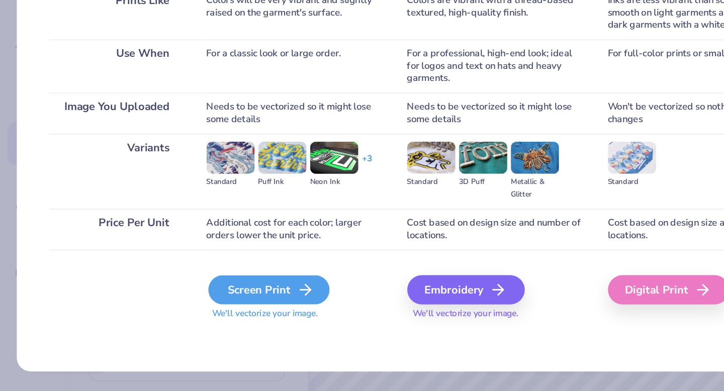
click at [167, 316] on div "Screen Print" at bounding box center [185, 321] width 83 height 20
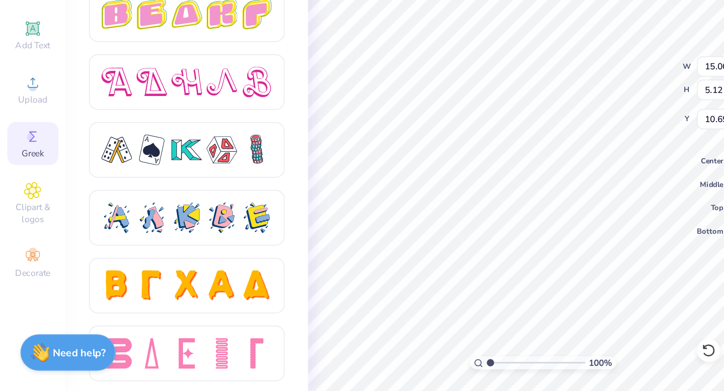
type input "6.88"
type input "2.35"
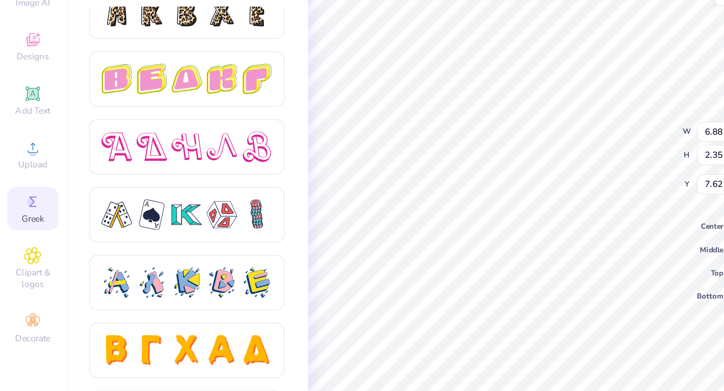
type input "3.49"
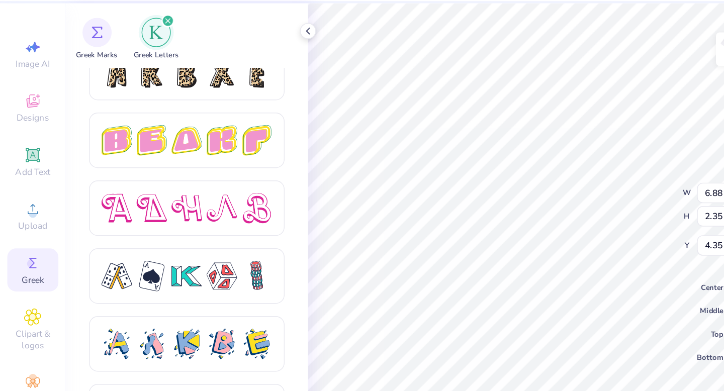
type input "4.35"
type input "7.86"
type input "2.68"
type input "4.02"
type input "6.00"
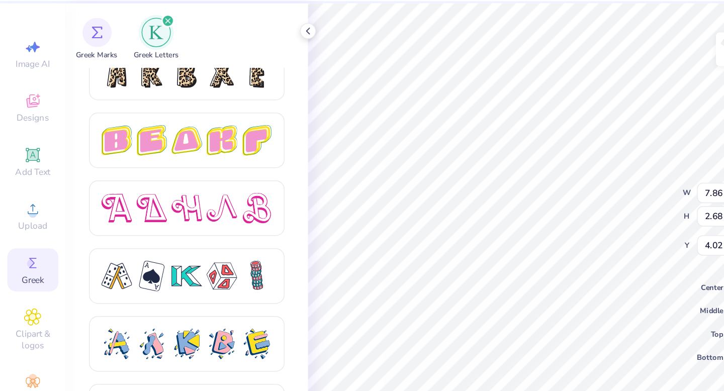
type input "1.74"
type input "12.38"
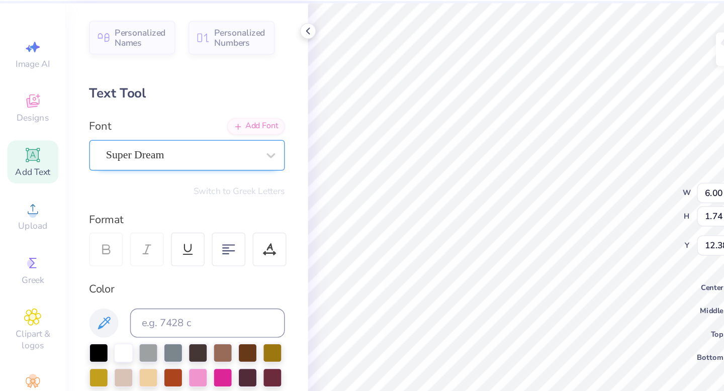
click at [175, 146] on div "Super Dream" at bounding box center [125, 141] width 106 height 16
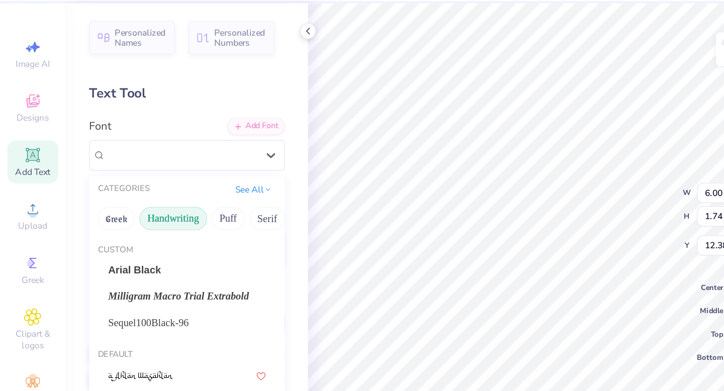
scroll to position [7, 0]
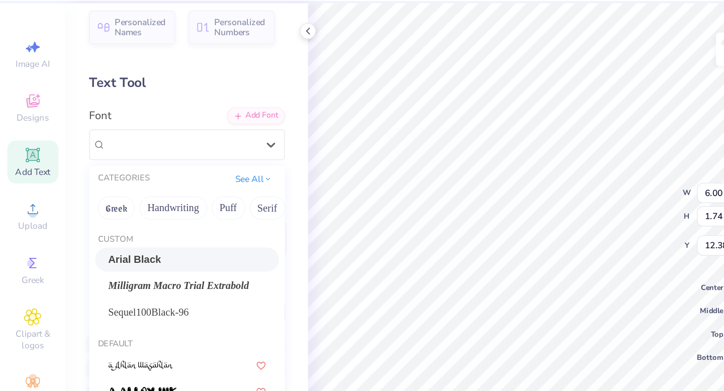
click at [121, 213] on div "Arial Black" at bounding box center [128, 213] width 109 height 11
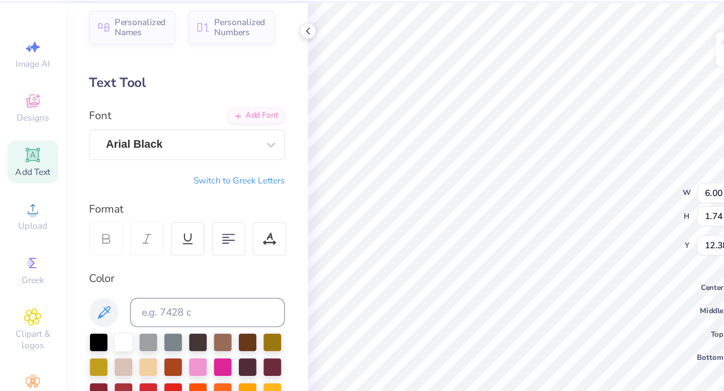
type input "7.18"
type input "1.78"
type input "12.36"
click at [68, 270] on div at bounding box center [67, 269] width 13 height 13
type textarea "T"
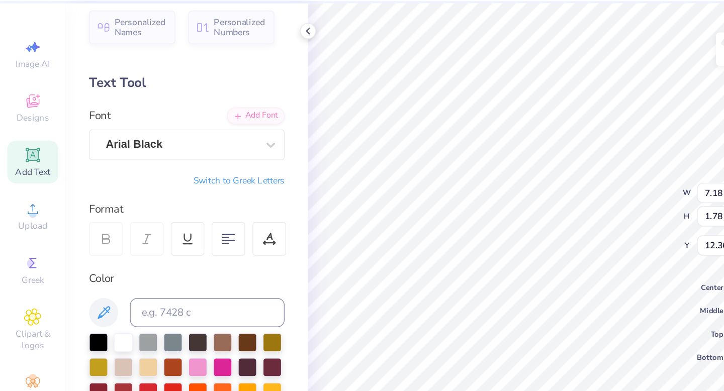
scroll to position [0, 0]
type textarea "b"
type textarea "Brothers"
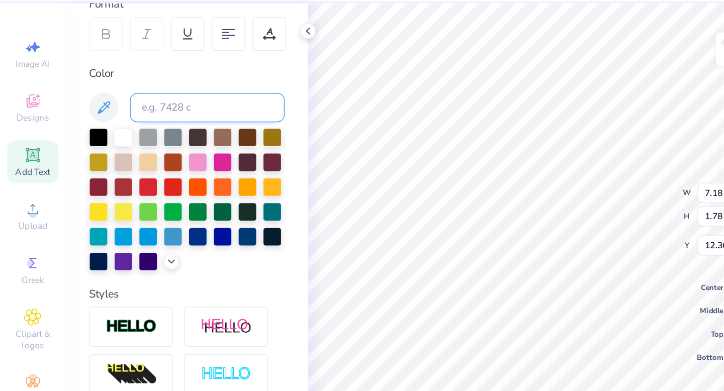
scroll to position [193, 0]
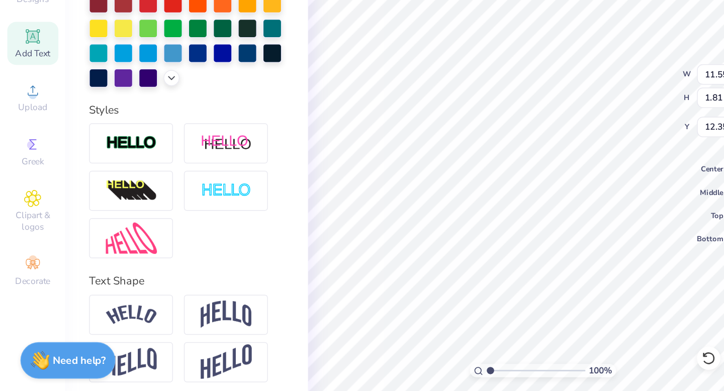
type input "7.52"
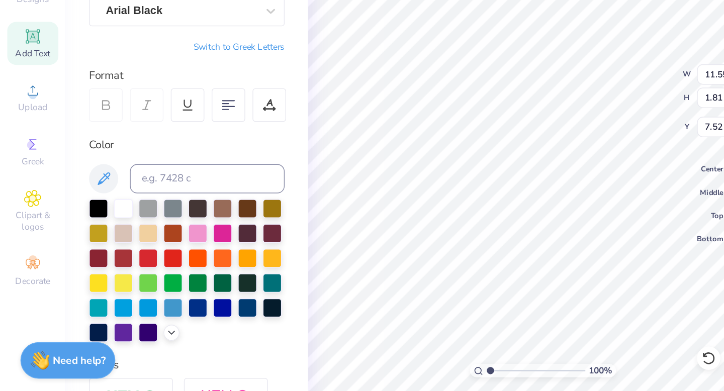
scroll to position [0, 0]
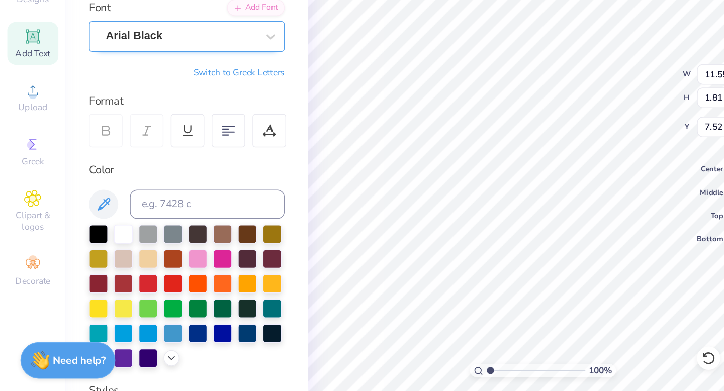
click at [137, 148] on div "Arial Black" at bounding box center [125, 141] width 106 height 16
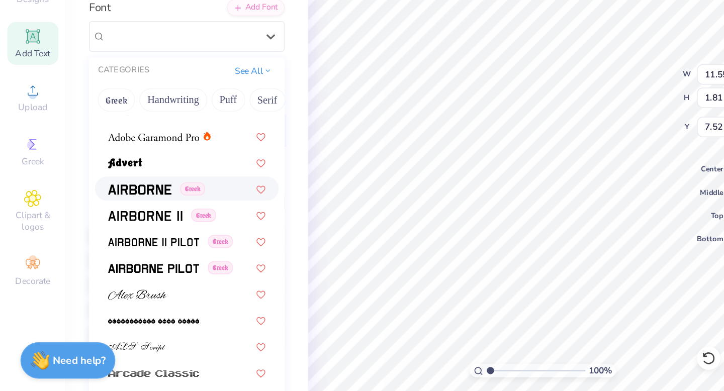
scroll to position [210, 0]
click at [98, 271] on div "Greek" at bounding box center [128, 264] width 127 height 17
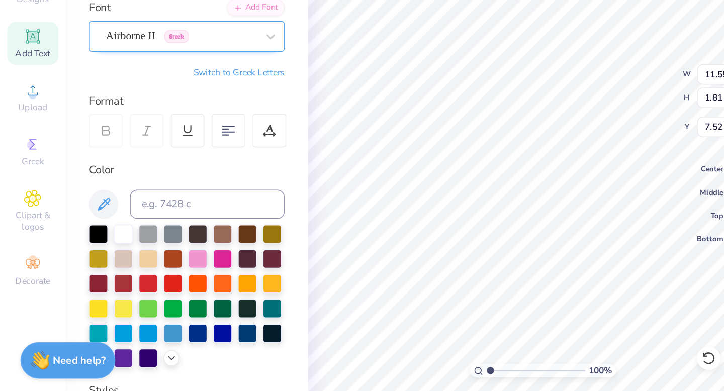
click at [96, 147] on div at bounding box center [125, 141] width 104 height 14
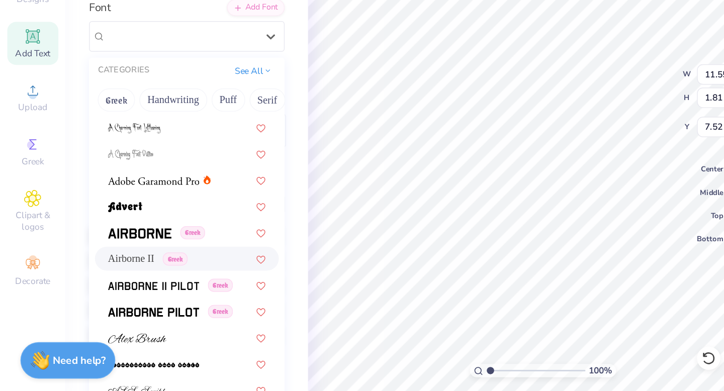
scroll to position [185, 0]
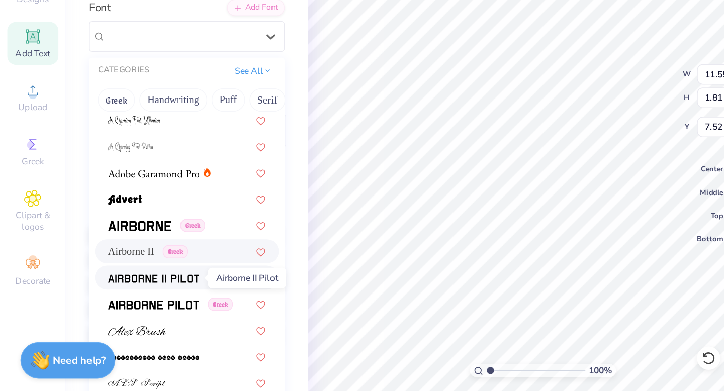
click at [114, 309] on img at bounding box center [105, 308] width 63 height 7
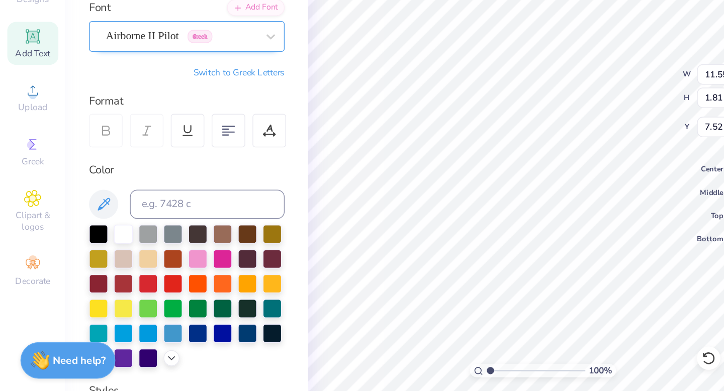
click at [108, 141] on div "Airborne II Pilot Greek" at bounding box center [125, 141] width 106 height 16
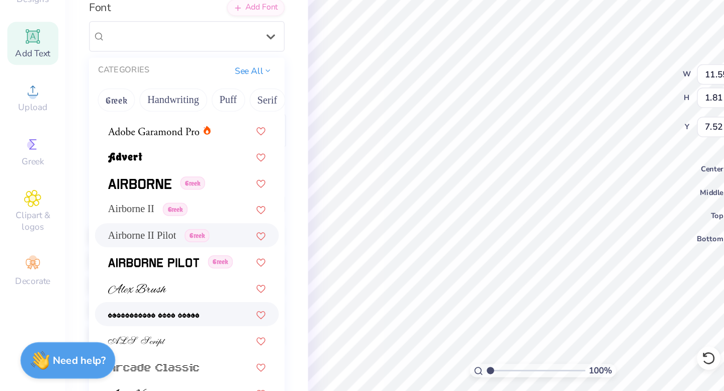
scroll to position [213, 0]
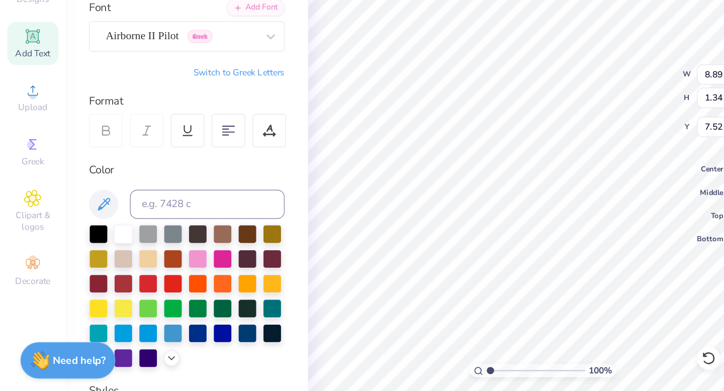
type input "8.89"
type input "1.34"
type input "7.18"
type input "5.04"
type input "0.76"
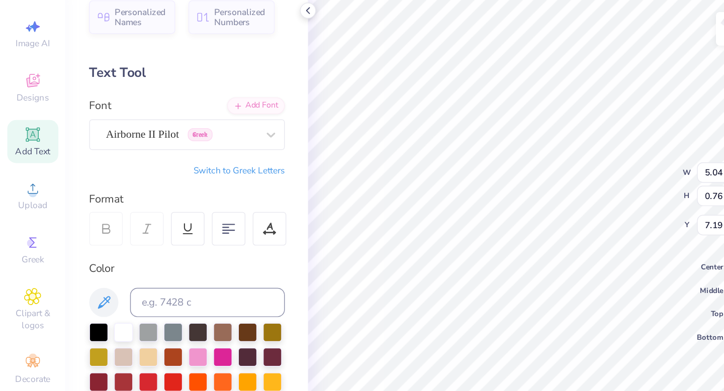
type input "8.55"
type input "7.86"
type input "2.68"
type input "5.40"
type input "5.17"
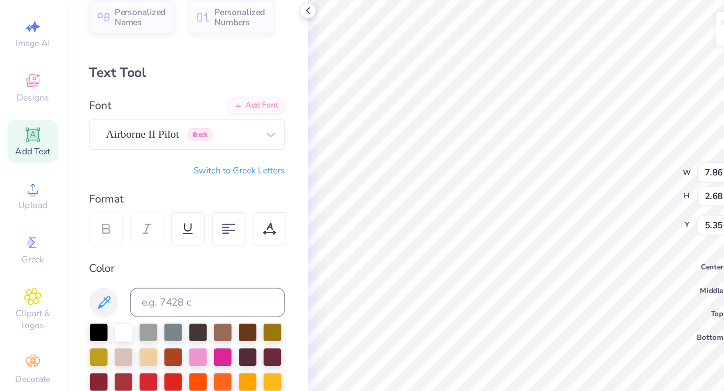
type input "5.35"
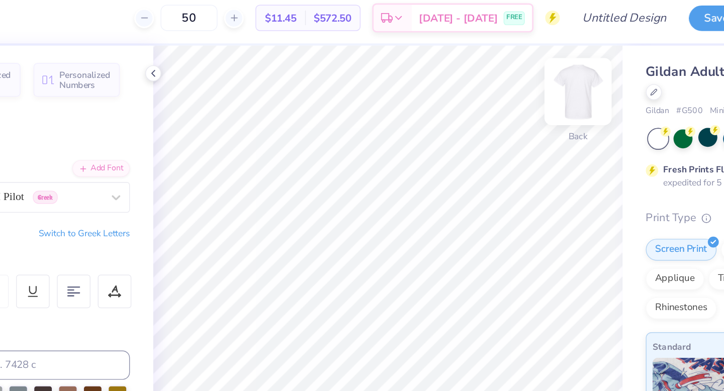
click at [505, 64] on img at bounding box center [505, 68] width 40 height 40
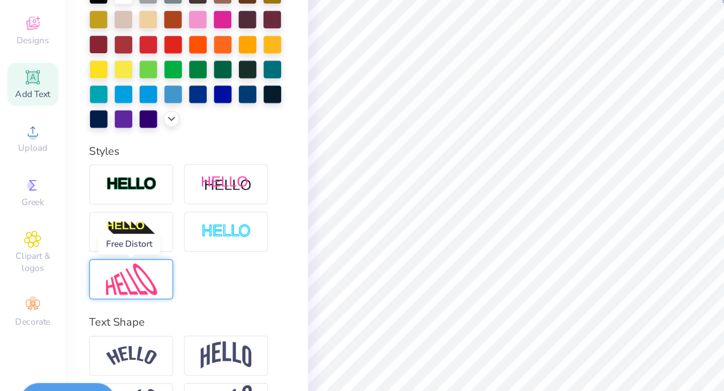
scroll to position [0, 0]
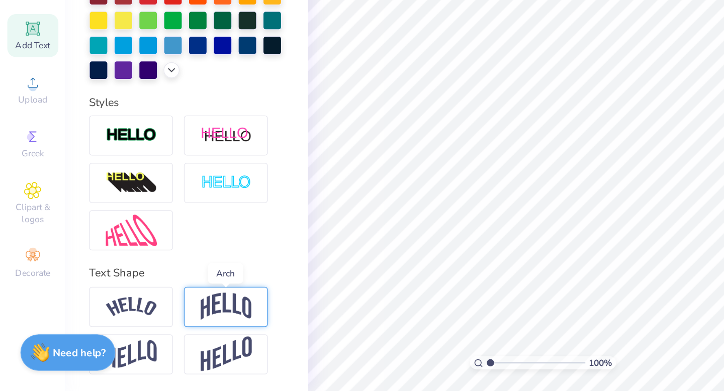
click at [161, 325] on img at bounding box center [155, 332] width 35 height 19
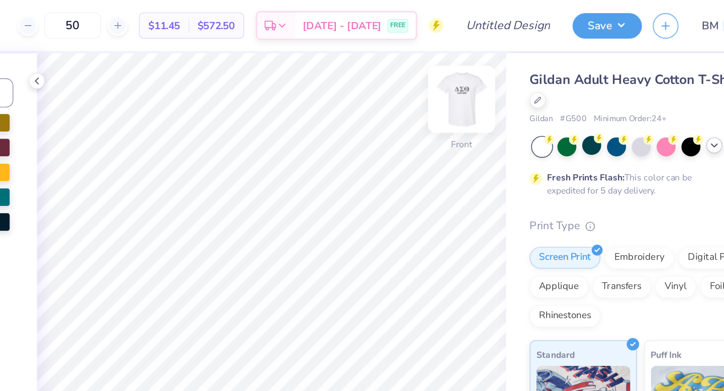
click at [502, 70] on img at bounding box center [505, 68] width 40 height 40
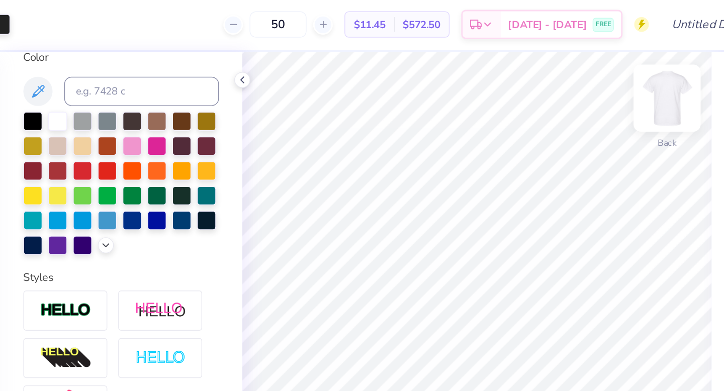
click at [510, 64] on img at bounding box center [505, 68] width 40 height 40
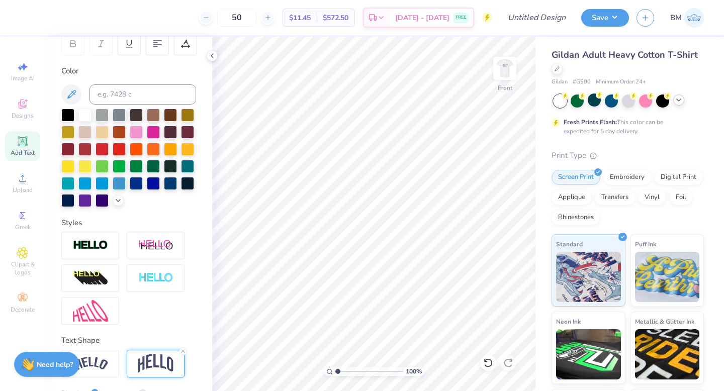
scroll to position [121, 0]
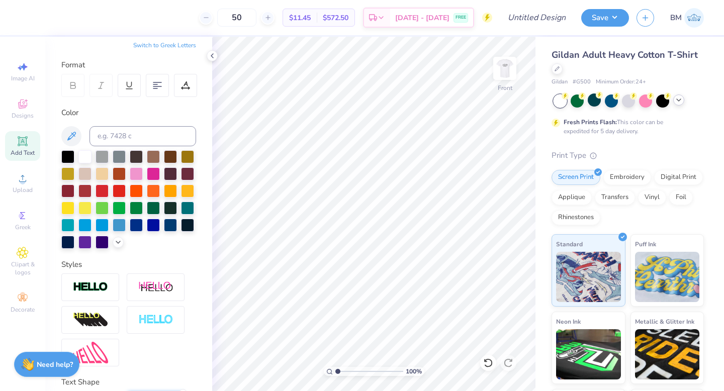
click at [25, 138] on icon at bounding box center [23, 141] width 8 height 8
type input "8.25"
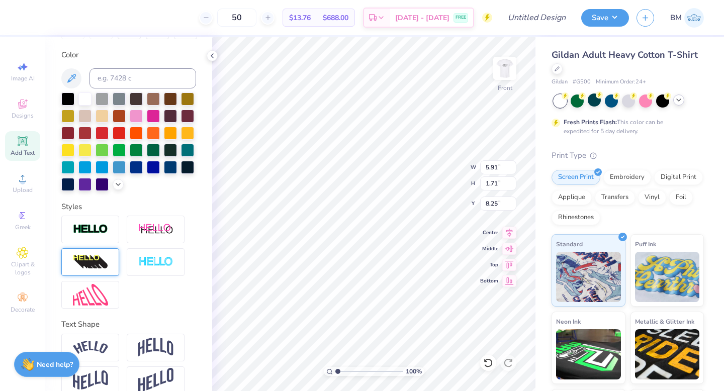
scroll to position [193, 0]
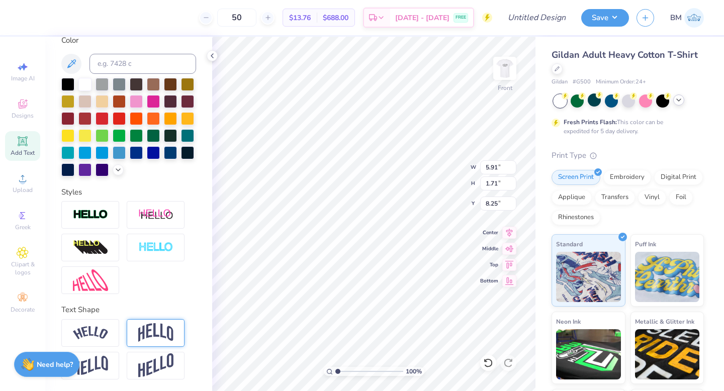
click at [163, 334] on img at bounding box center [155, 332] width 35 height 19
type input "2.44"
type input "7.88"
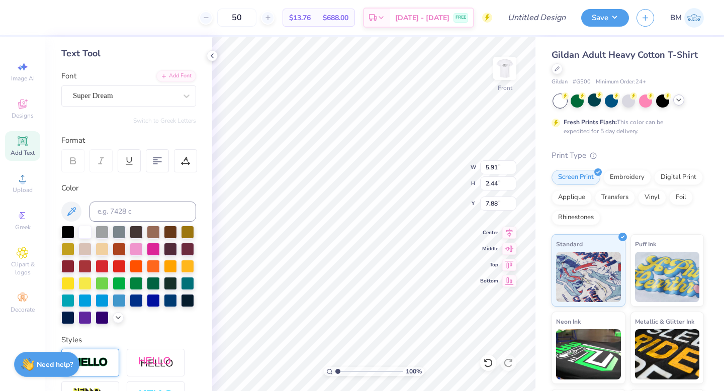
scroll to position [0, 0]
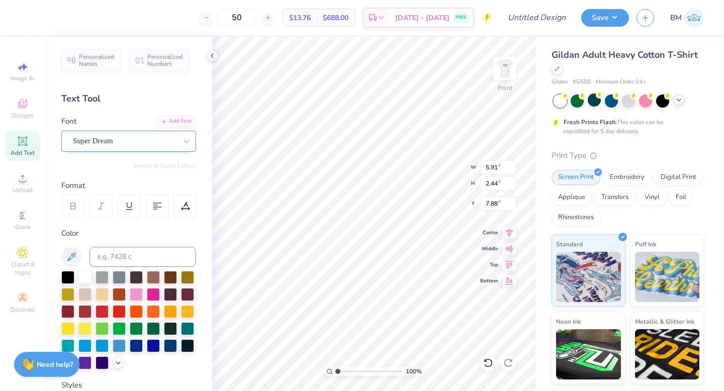
click at [128, 143] on div "Super Dream" at bounding box center [125, 141] width 106 height 16
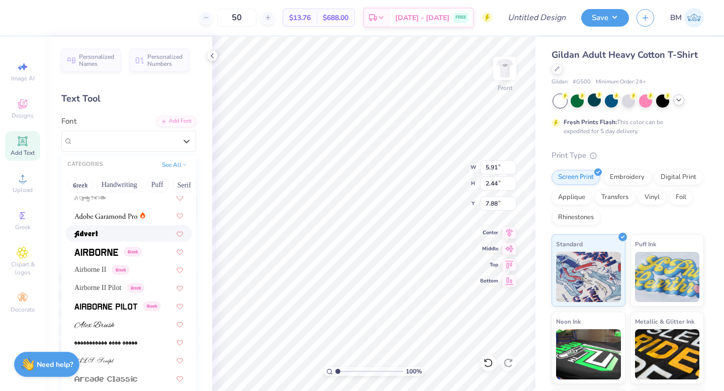
scroll to position [212, 0]
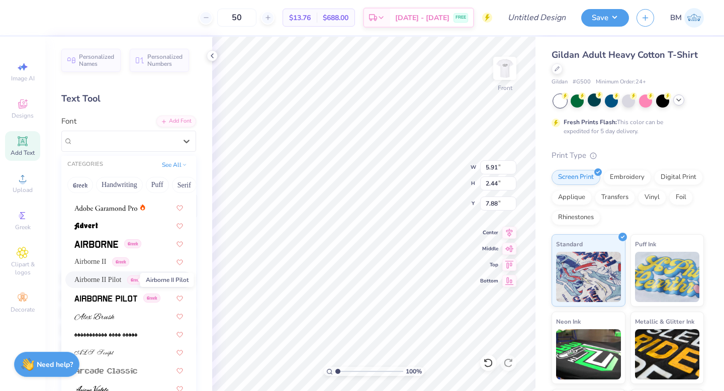
click at [116, 278] on span "Airborne II Pilot" at bounding box center [97, 280] width 47 height 11
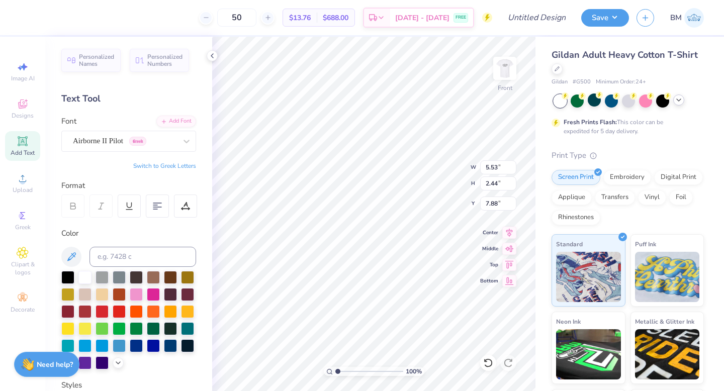
type input "5.53"
type input "2.56"
type input "7.82"
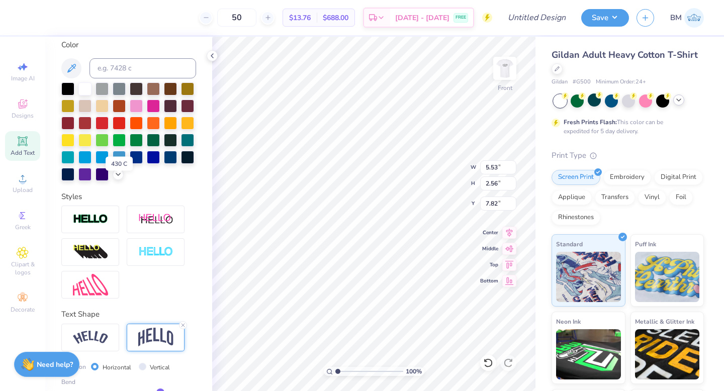
scroll to position [219, 0]
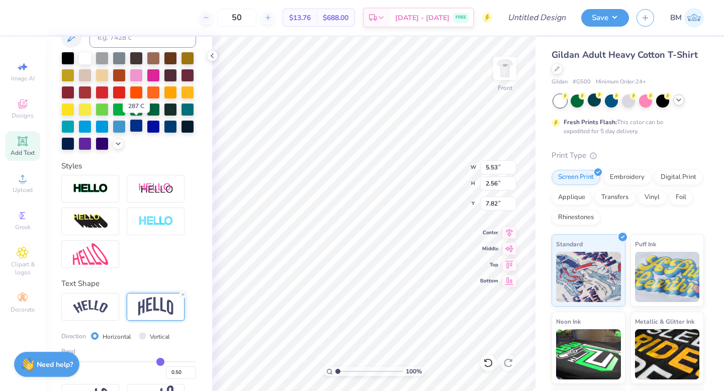
click at [135, 127] on div at bounding box center [136, 125] width 13 height 13
type input "7.83"
type input "7.84"
type textarea "T"
type textarea "DTS CHARITY BASH"
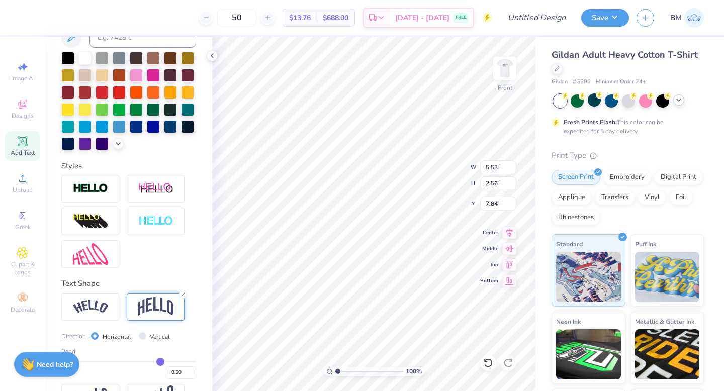
scroll to position [0, 4]
type input "8.73"
type input "11.22"
type input "3.25"
type input "8.62"
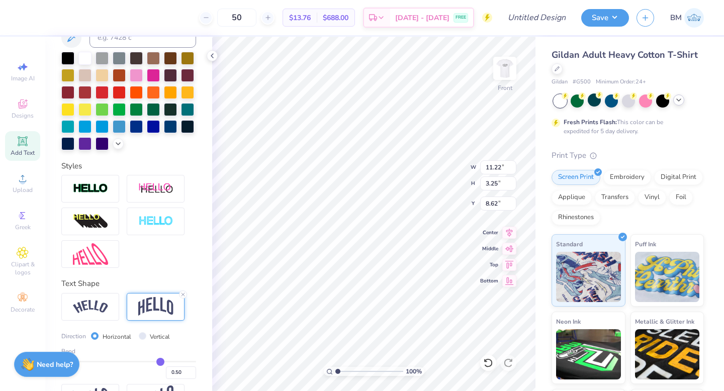
scroll to position [252, 0]
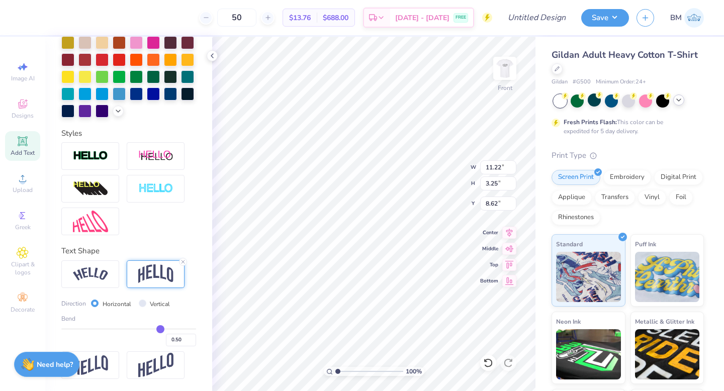
click at [139, 282] on img at bounding box center [155, 274] width 35 height 19
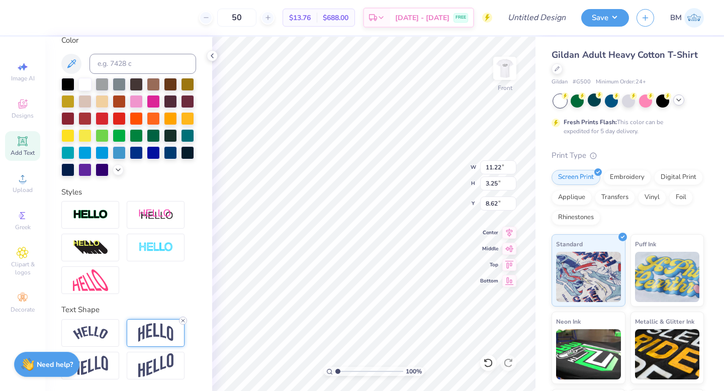
click at [182, 320] on icon at bounding box center [183, 321] width 6 height 6
type input "0.93"
type input "9.78"
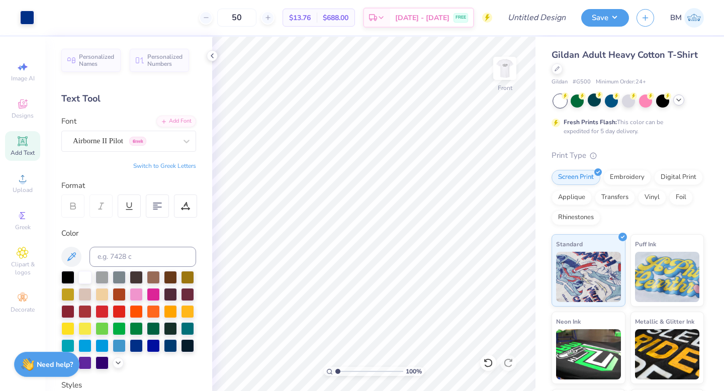
click at [22, 149] on span "Add Text" at bounding box center [23, 153] width 24 height 8
type textarea "T"
click at [137, 346] on div at bounding box center [136, 344] width 13 height 13
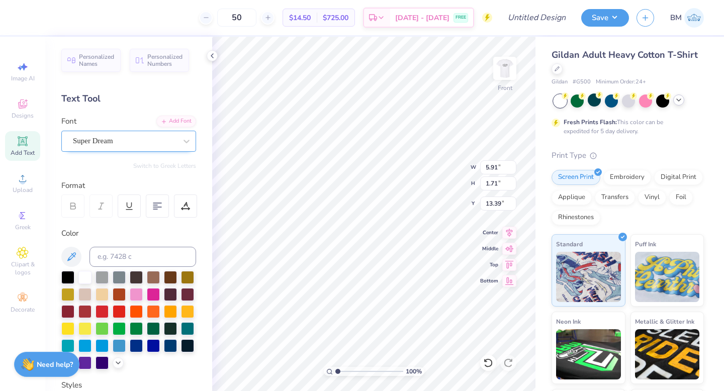
click at [135, 142] on div "Super Dream" at bounding box center [125, 141] width 106 height 16
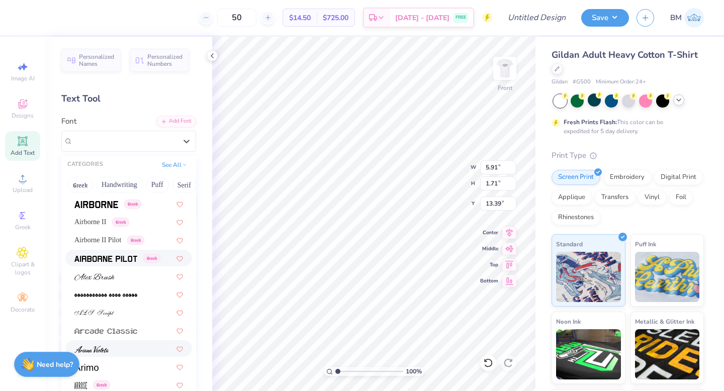
scroll to position [243, 0]
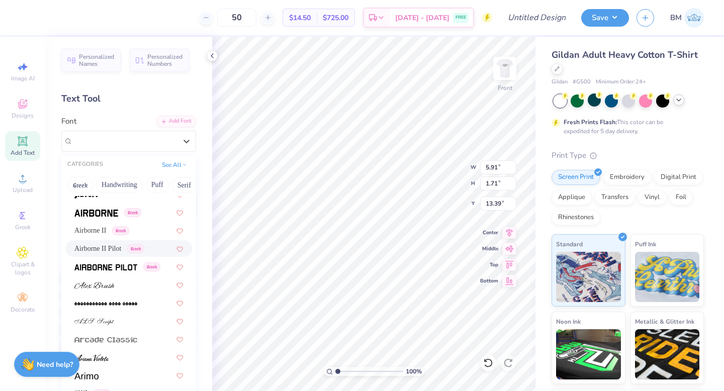
click at [103, 249] on span "Airborne II Pilot" at bounding box center [97, 248] width 47 height 11
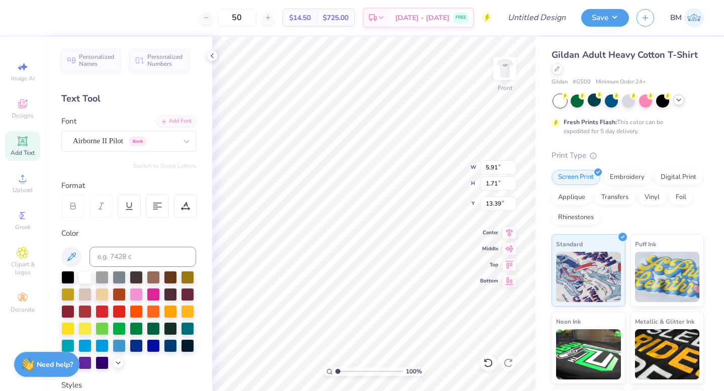
paste textarea "[DATE]"
type textarea "[DATE] [US_STATE]"
click at [511, 236] on icon at bounding box center [509, 231] width 14 height 12
type input "12.11"
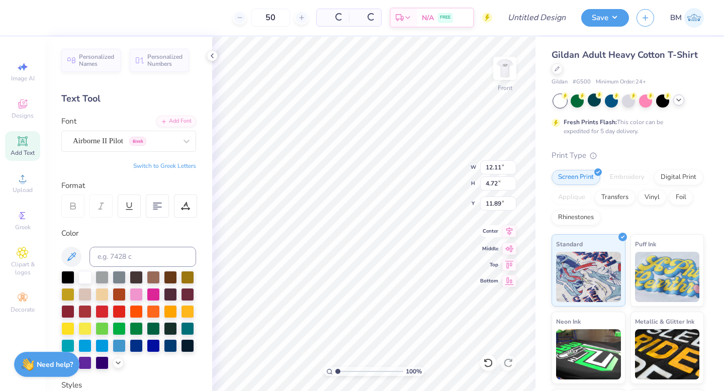
type input "4.72"
type input "11.89"
click at [509, 233] on icon at bounding box center [509, 231] width 14 height 12
type input "5.80"
type input "2.26"
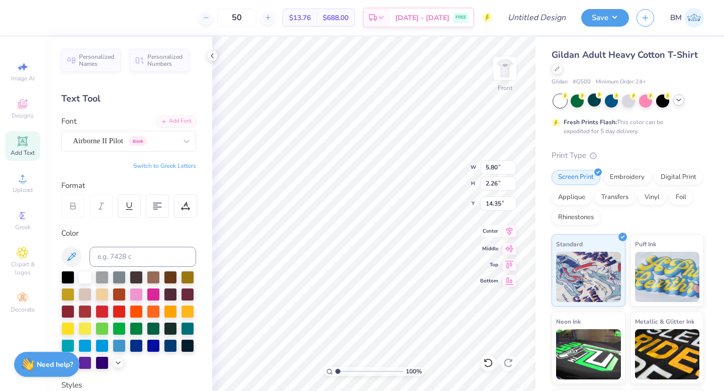
type input "12.84"
type input "12.66"
type input "1.05"
type input "9.66"
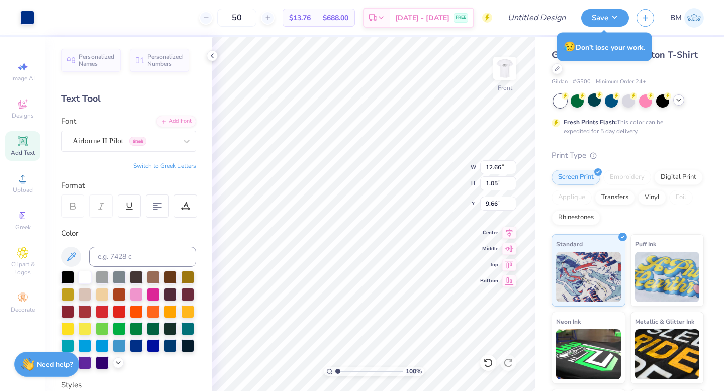
type input "9.67"
type input "9.69"
type input "13.56"
type input "1.12"
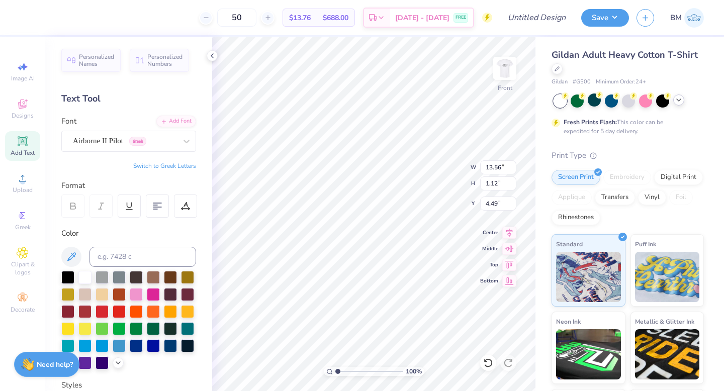
type input "4.49"
type input "5.80"
type input "2.26"
type input "6.69"
type input "14.04"
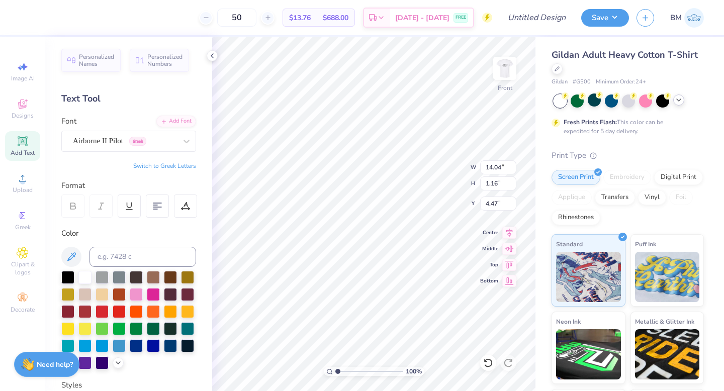
type input "1.16"
type input "4.47"
click at [77, 206] on icon at bounding box center [72, 206] width 9 height 9
click at [63, 208] on div at bounding box center [72, 206] width 23 height 23
click at [101, 206] on line at bounding box center [101, 206] width 3 height 6
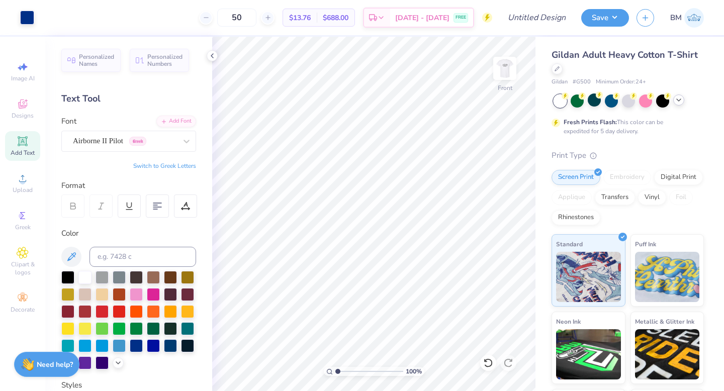
click at [68, 208] on icon at bounding box center [72, 206] width 9 height 9
type input "7.11"
type input "14.04"
type input "1.16"
type input "4.68"
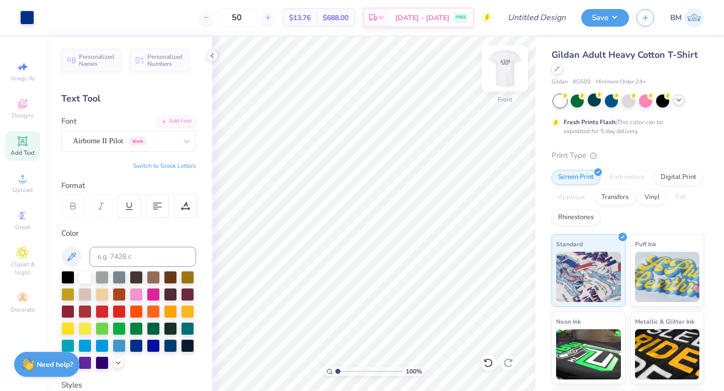
click at [514, 66] on img at bounding box center [505, 68] width 40 height 40
click at [503, 65] on img at bounding box center [505, 68] width 20 height 20
click at [499, 63] on img at bounding box center [505, 68] width 40 height 40
click at [502, 63] on img at bounding box center [505, 68] width 40 height 40
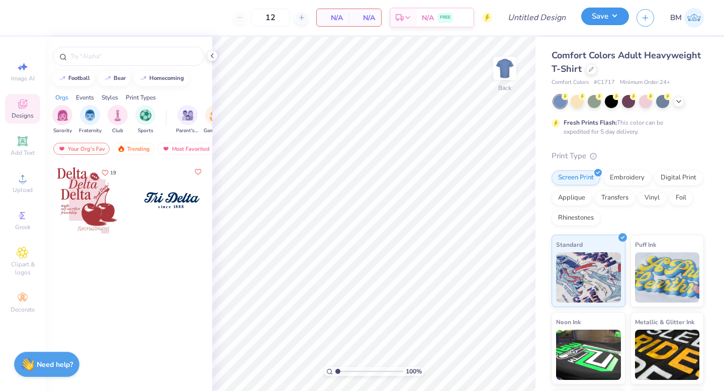
click at [597, 21] on button "Save" at bounding box center [605, 17] width 48 height 18
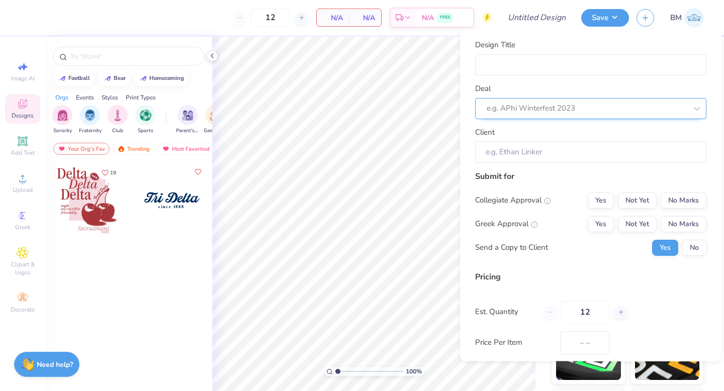
click at [540, 101] on div "e.g. APhi Winterfest 2023" at bounding box center [587, 109] width 202 height 16
click at [542, 78] on div "Design Title Deal e.g. APhi Winterfest 2023 Client" at bounding box center [590, 101] width 231 height 124
